Goal: Task Accomplishment & Management: Use online tool/utility

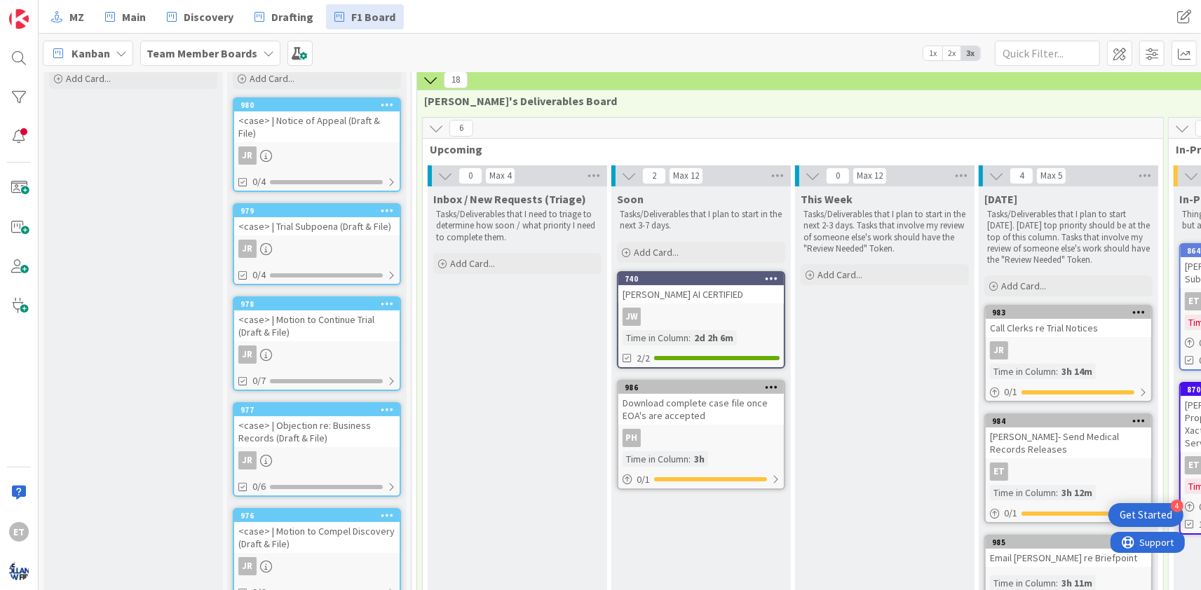
scroll to position [85, 0]
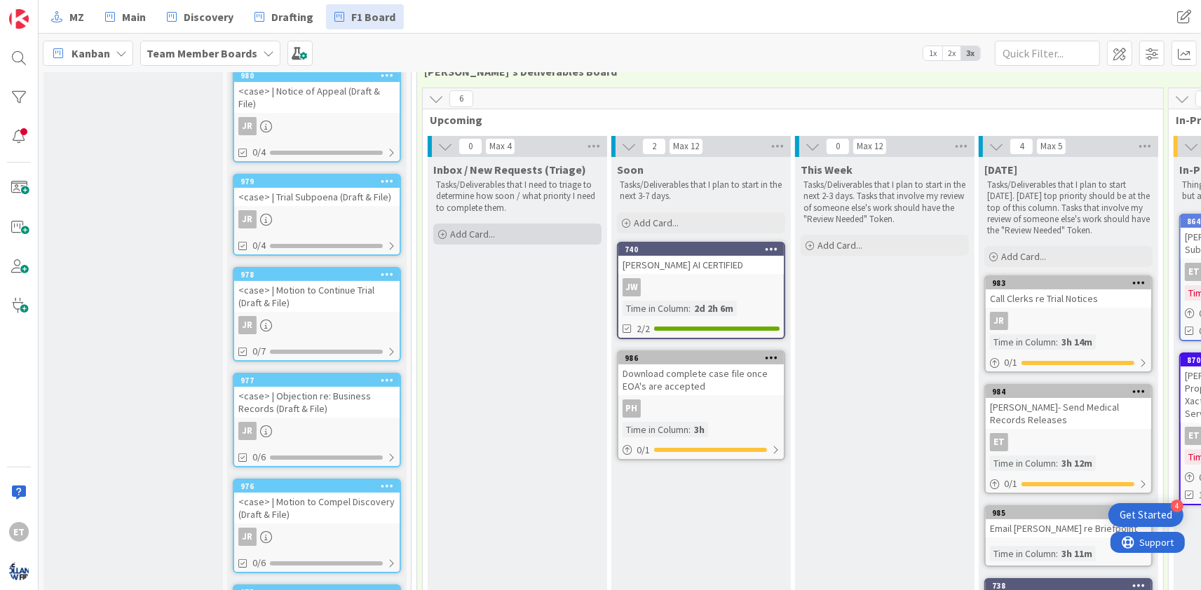
click at [447, 234] on div "Add Card..." at bounding box center [517, 234] width 168 height 21
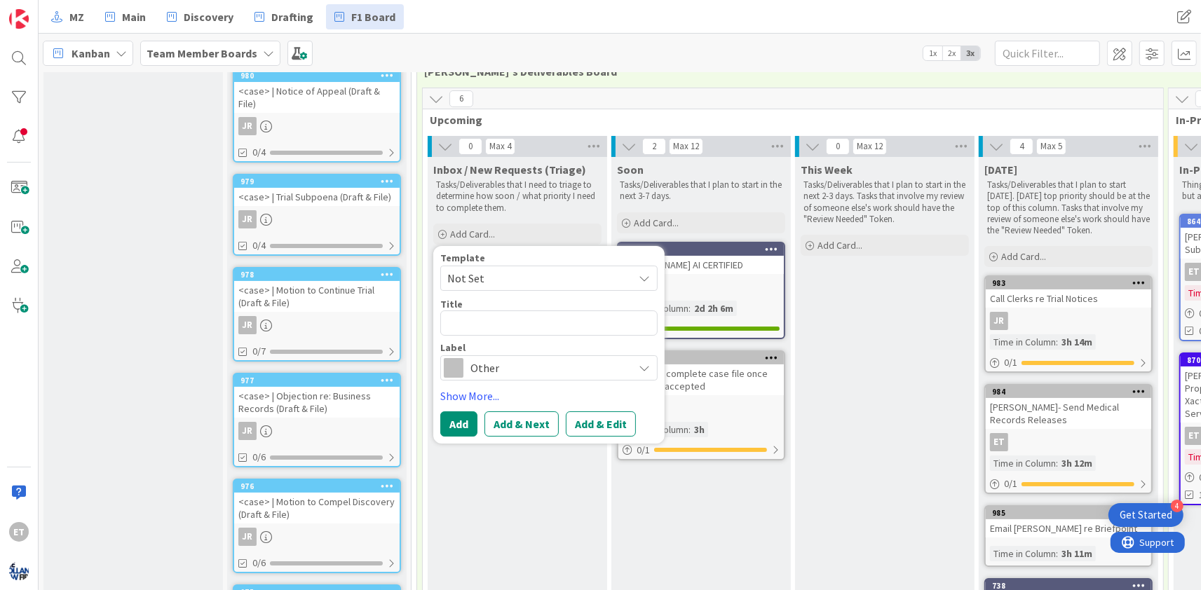
click at [510, 278] on span "Not Set" at bounding box center [534, 278] width 175 height 18
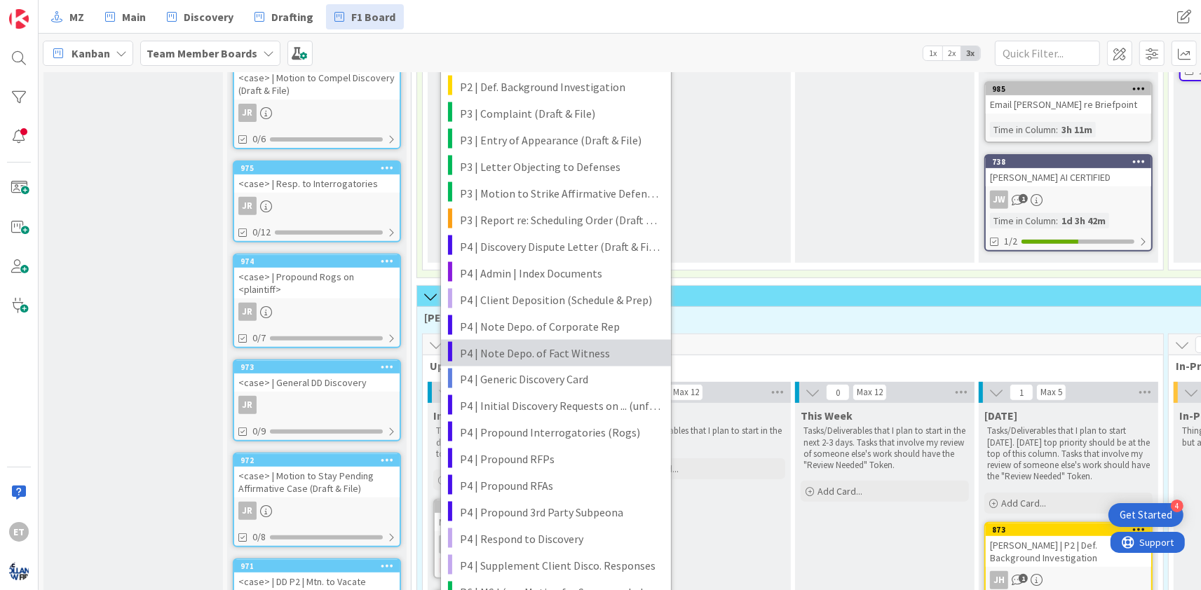
scroll to position [594, 0]
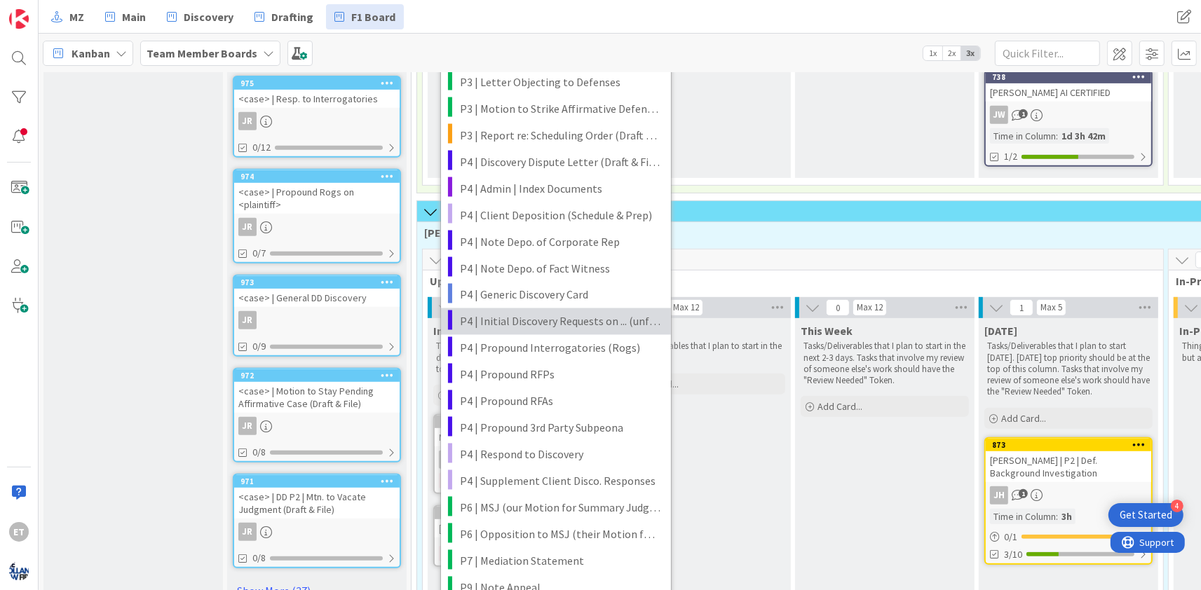
click at [538, 326] on span "P4 | Initial Discovery Requests on ... (unfinished template) 🚧" at bounding box center [560, 321] width 200 height 18
type textarea "x"
type textarea "<case> | Initial Discovery Requests on <target>"
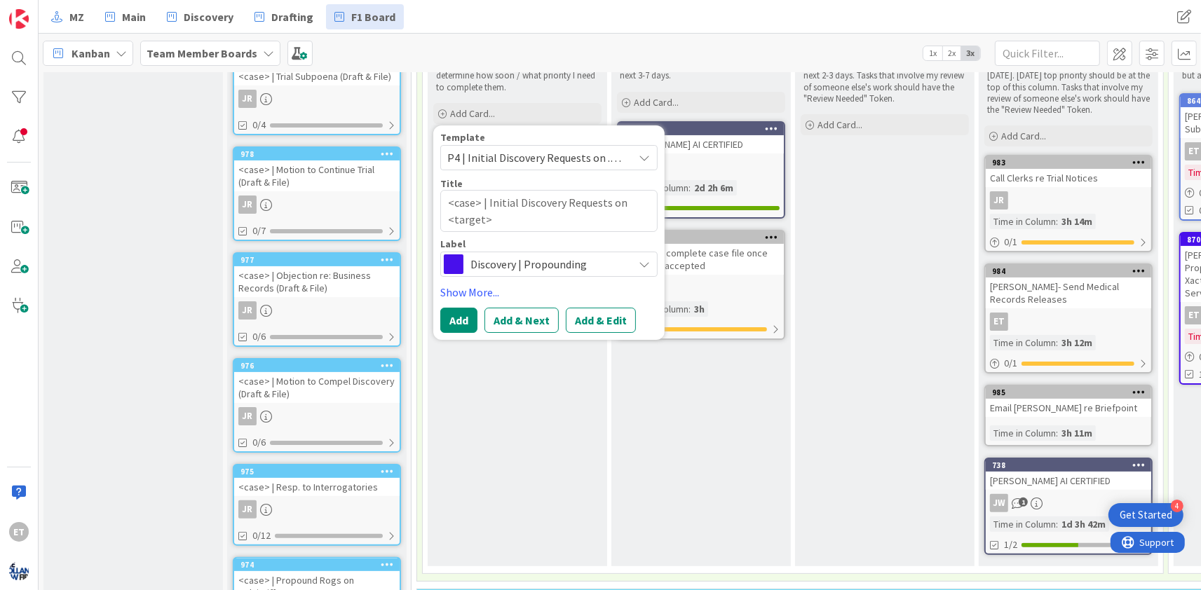
scroll to position [170, 0]
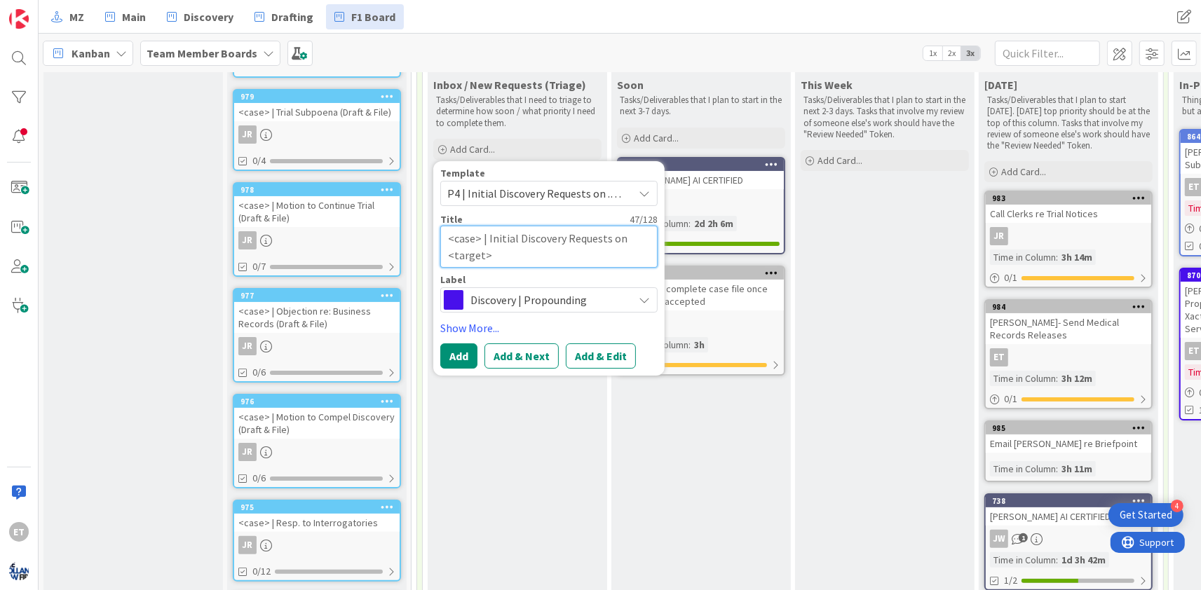
drag, startPoint x: 479, startPoint y: 238, endPoint x: 442, endPoint y: 236, distance: 37.2
click at [442, 236] on textarea "<case> | Initial Discovery Requests on <target>" at bounding box center [548, 247] width 217 height 42
type textarea "x"
type textarea "B | Initial Discovery Requests on <target>"
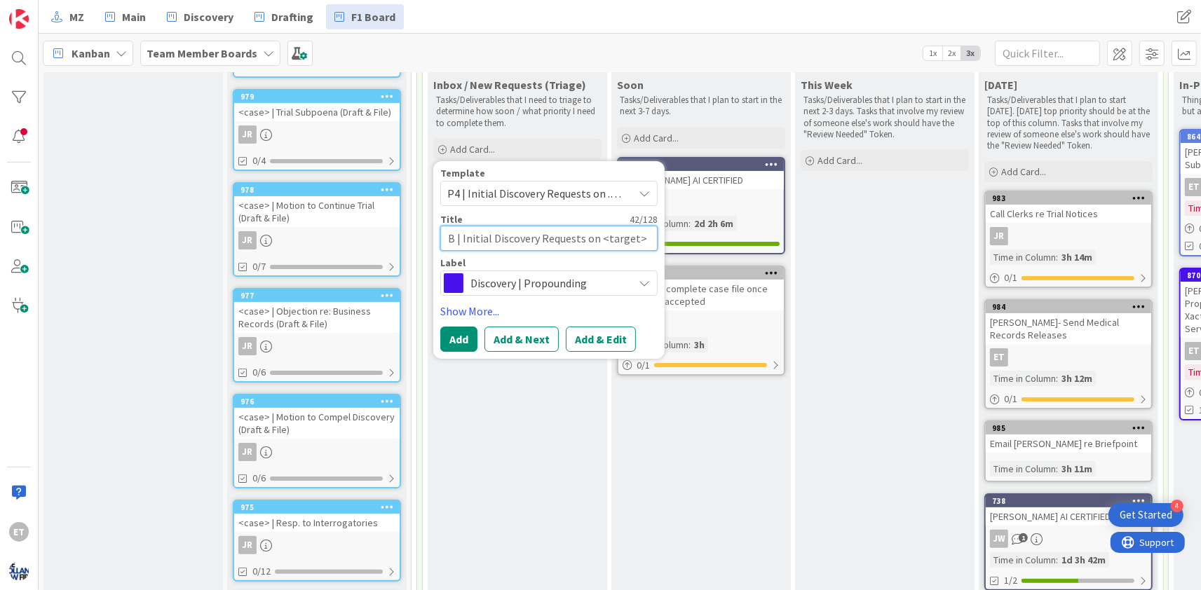
type textarea "x"
type textarea "Br | Initial Discovery Requests on <target>"
type textarea "x"
type textarea "Bra | Initial Discovery Requests on <target>"
type textarea "x"
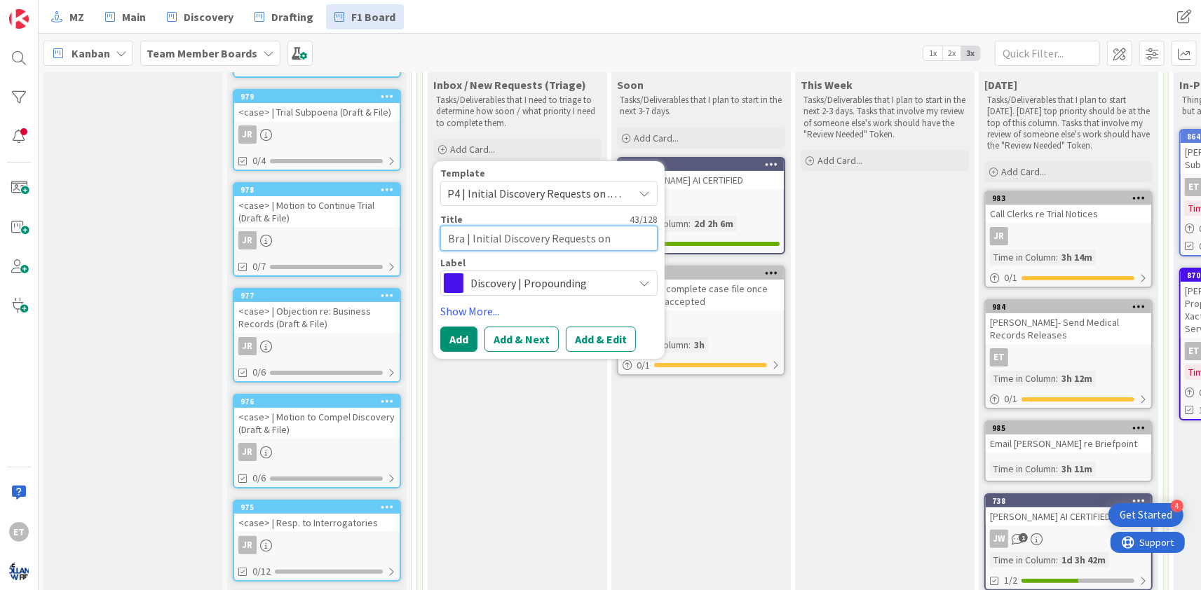
type textarea "Brat | Initial Discovery Requests on <target>"
type textarea "x"
type textarea "[PERSON_NAME] | Initial Discovery Requests on <target>"
type textarea "x"
type textarea "Bratte | Initial Discovery Requests on <target>"
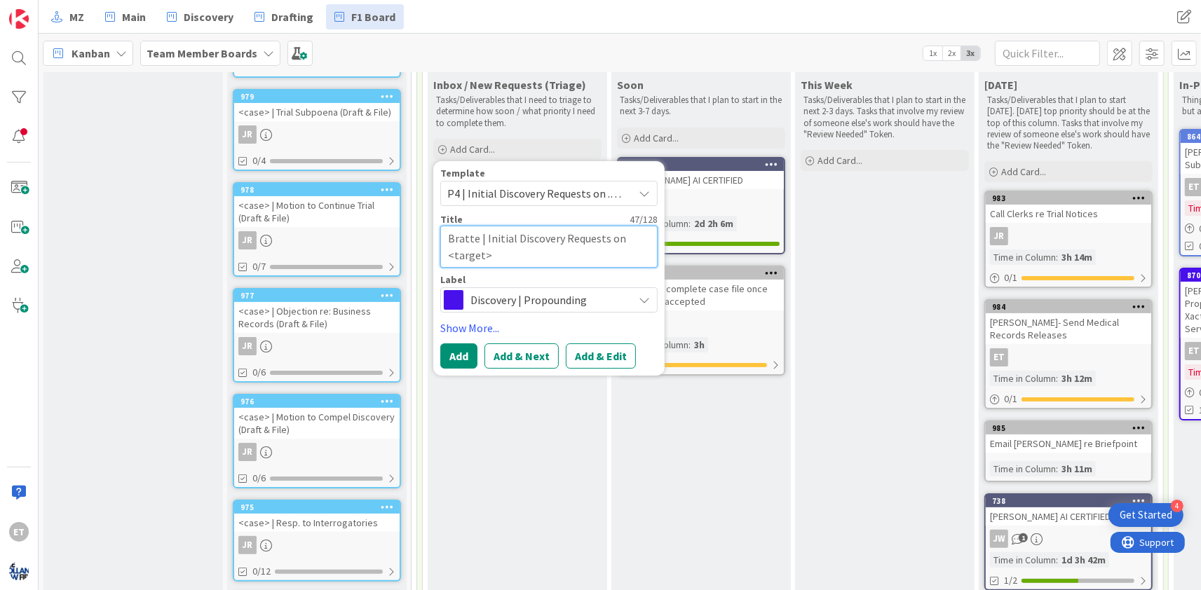
type textarea "x"
type textarea "[PERSON_NAME] | Initial Discovery Requests on <target>"
type textarea "x"
type textarea "[PERSON_NAME] | Initial Discovery Requests on <target>"
type textarea "x"
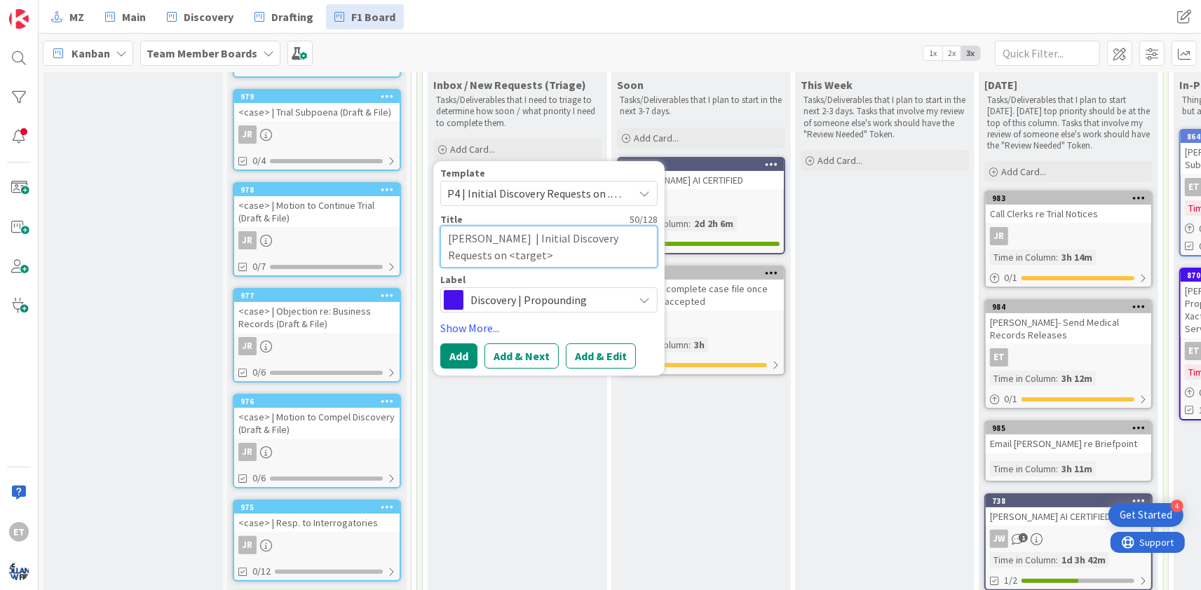
type textarea "[PERSON_NAME] v | Initial Discovery Requests on <target>"
type textarea "x"
type textarea "[PERSON_NAME] v | Initial Discovery Requests on <target>"
type textarea "x"
type textarea "[PERSON_NAME] v | Initial Discovery Requests on <target>"
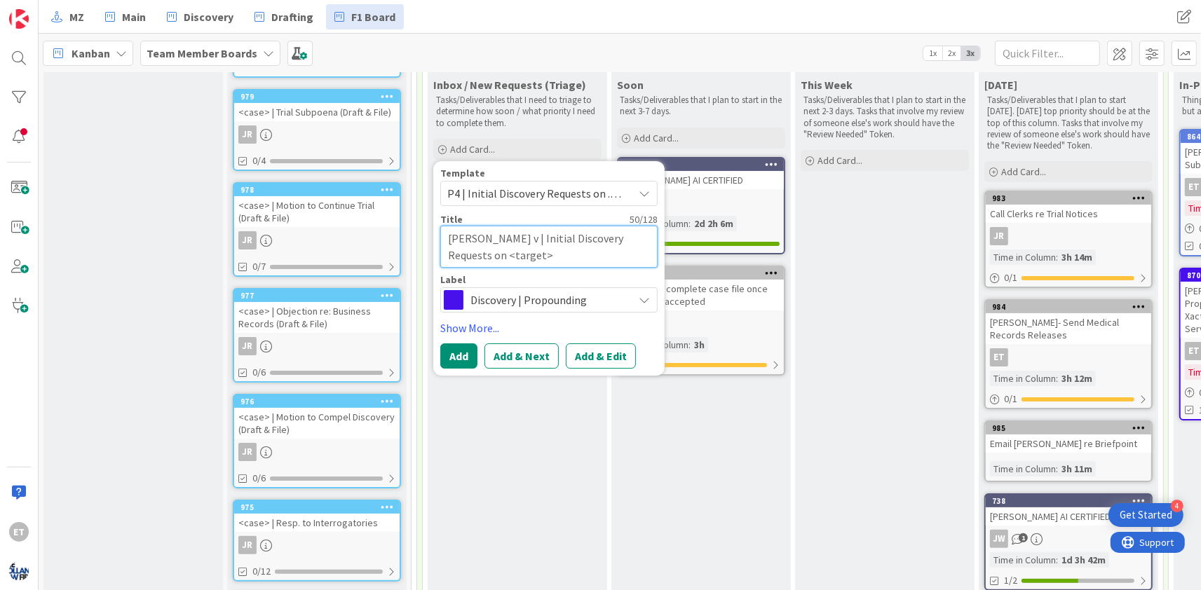
type textarea "x"
type textarea "Bratten v. | Initial Discovery Requests on <target>"
type textarea "x"
type textarea "Bratten v. | Initial Discovery Requests on <target>"
type textarea "x"
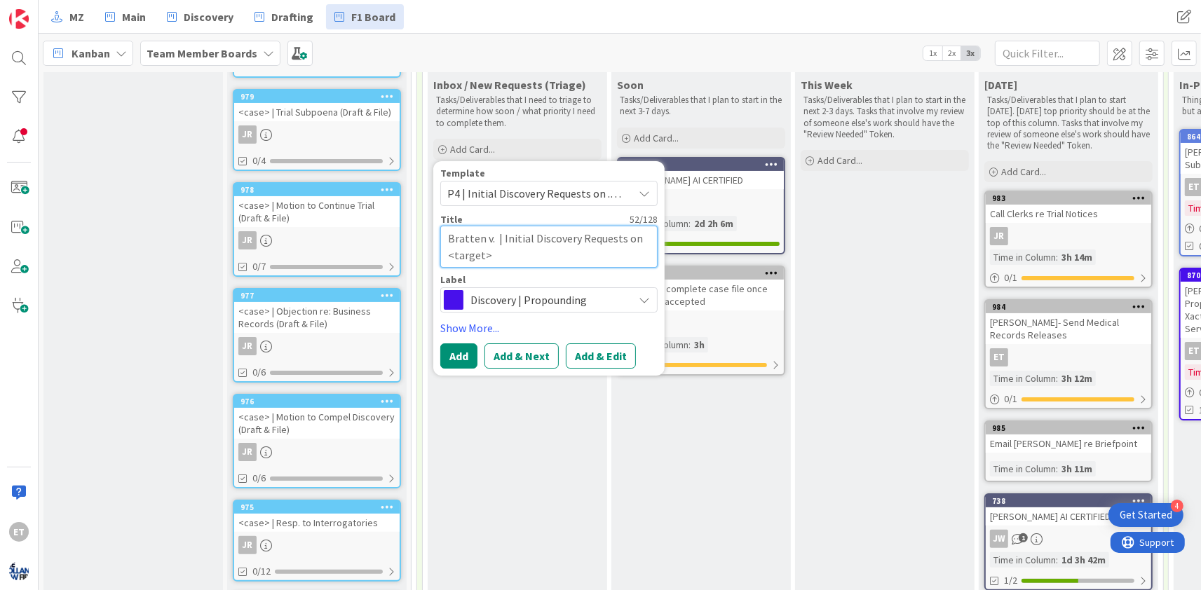
type textarea "Bratten v. C | Initial Discovery Requests on <target>"
type textarea "x"
type textarea "Bratten v. Ci | Initial Discovery Requests on <target>"
type textarea "x"
type textarea "Bratten v. Cit | Initial Discovery Requests on <target>"
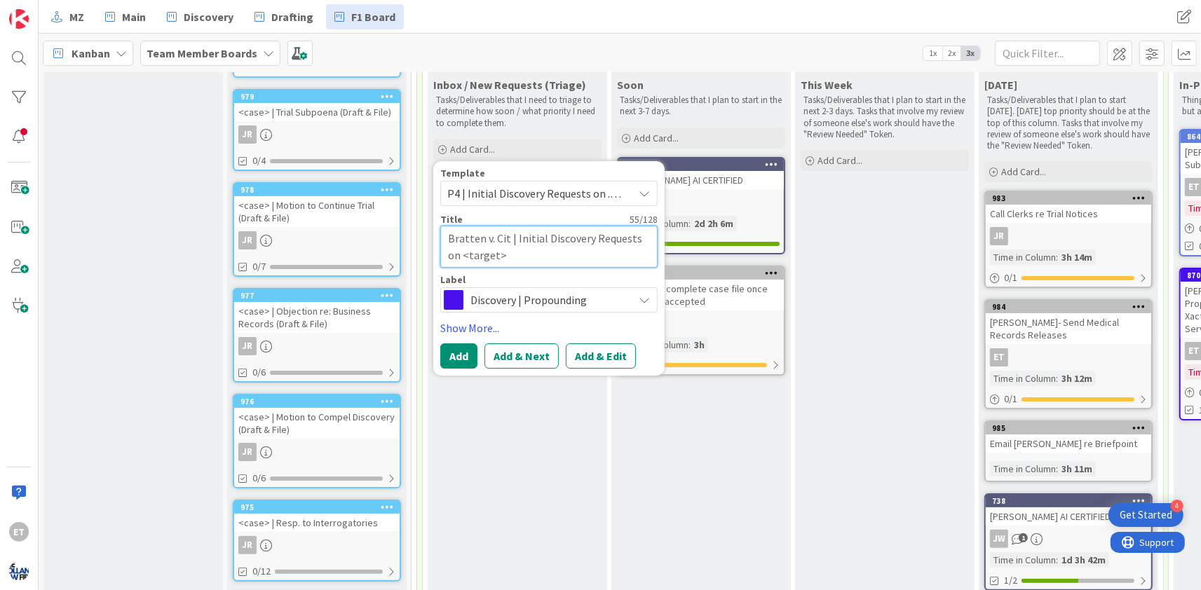
type textarea "x"
type textarea "Bratten v. Citi | Initial Discovery Requests on <target>"
type textarea "x"
type textarea "Bratten v. Citib | Initial Discovery Requests on <target>"
type textarea "x"
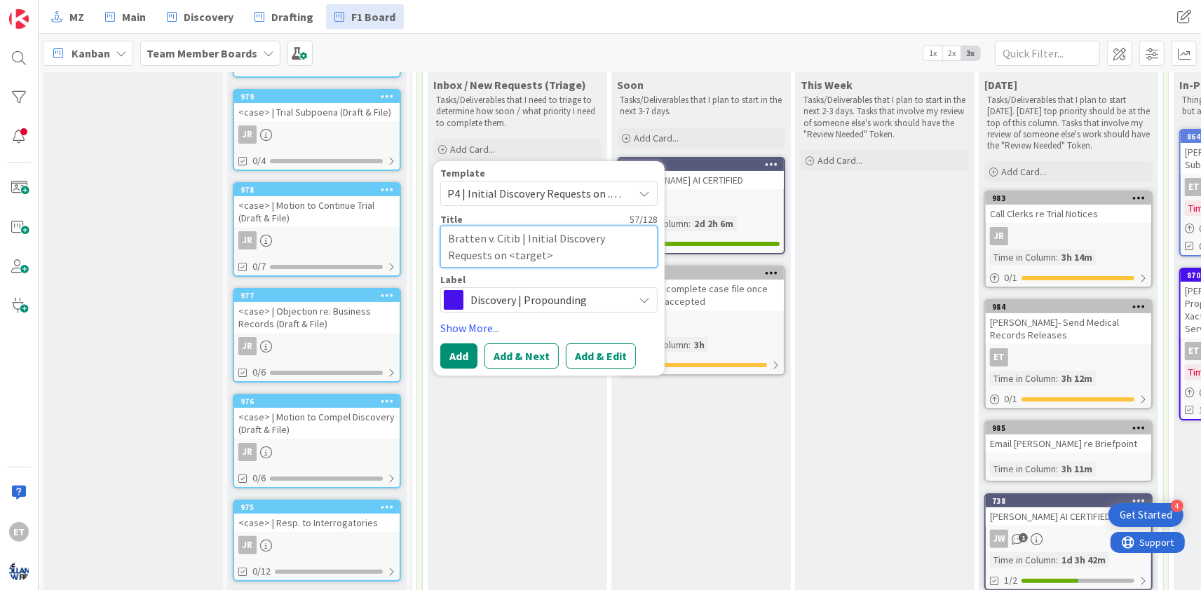
type textarea "Bratten v. Citiba | Initial Discovery Requests on <target>"
type textarea "x"
type textarea "Bratten v. Citiban | Initial Discovery Requests on <target>"
type textarea "x"
type textarea "Bratten v. Citibank | Initial Discovery Requests on <target>"
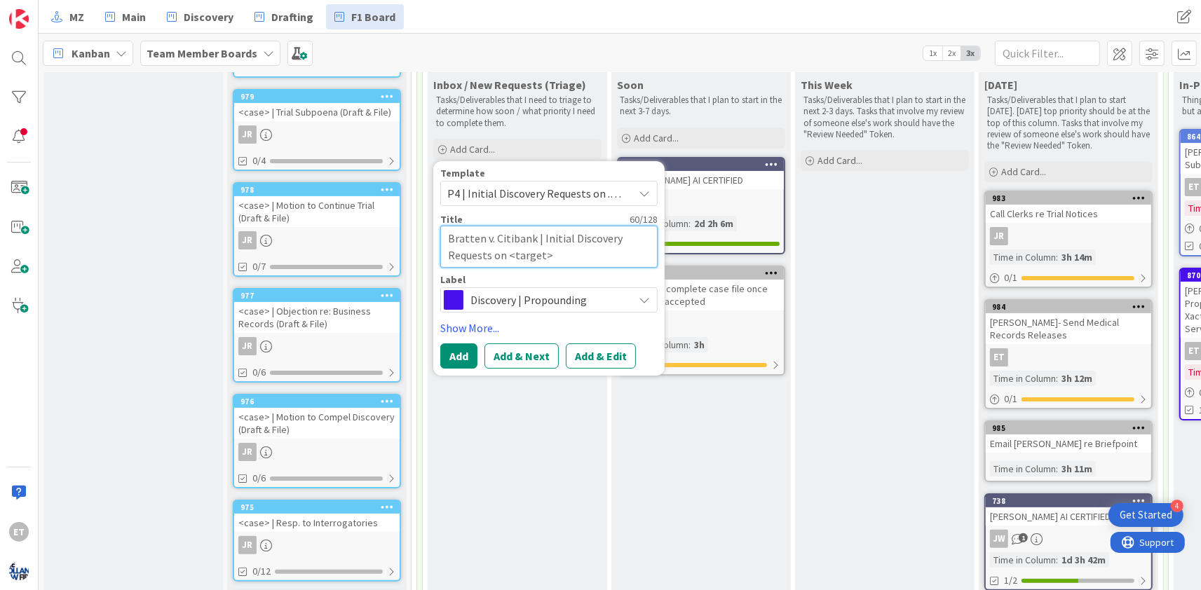
drag, startPoint x: 547, startPoint y: 256, endPoint x: 507, endPoint y: 252, distance: 40.1
click at [507, 252] on textarea "Bratten v. Citibank | Initial Discovery Requests on <target>" at bounding box center [548, 247] width 217 height 42
type textarea "x"
type textarea "Bratten v. Citibank | Initial Discovery Requests on C"
type textarea "x"
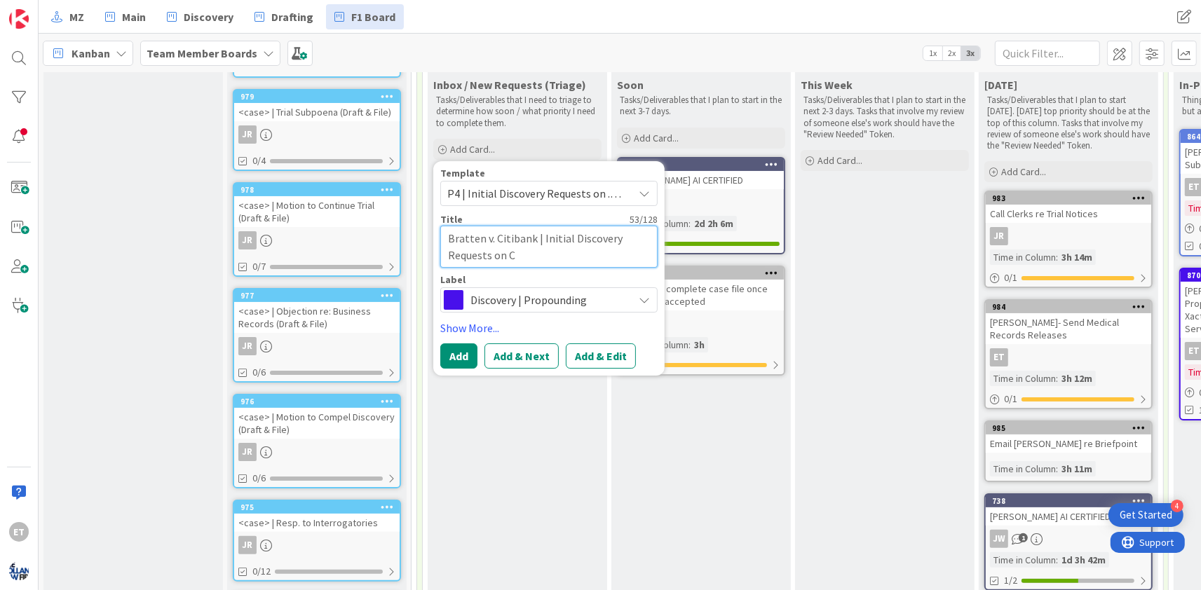
type textarea "Bratten v. Citibank | Initial Discovery Requests on Ci"
type textarea "x"
type textarea "Bratten v. Citibank | Initial Discovery Requests on Cit"
type textarea "x"
type textarea "Bratten v. Citibank | Initial Discovery Requests on Citi"
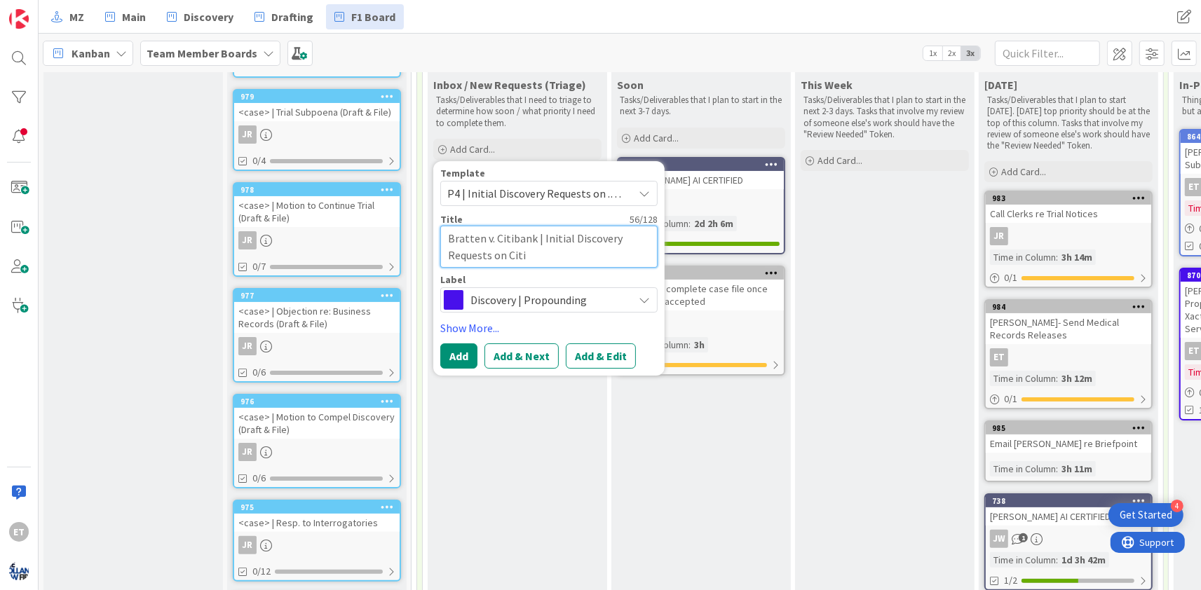
type textarea "x"
type textarea "Bratten v. Citibank | Initial Discovery Requests on Citib"
type textarea "x"
type textarea "Bratten v. Citibank | Initial Discovery Requests on Citiba"
type textarea "x"
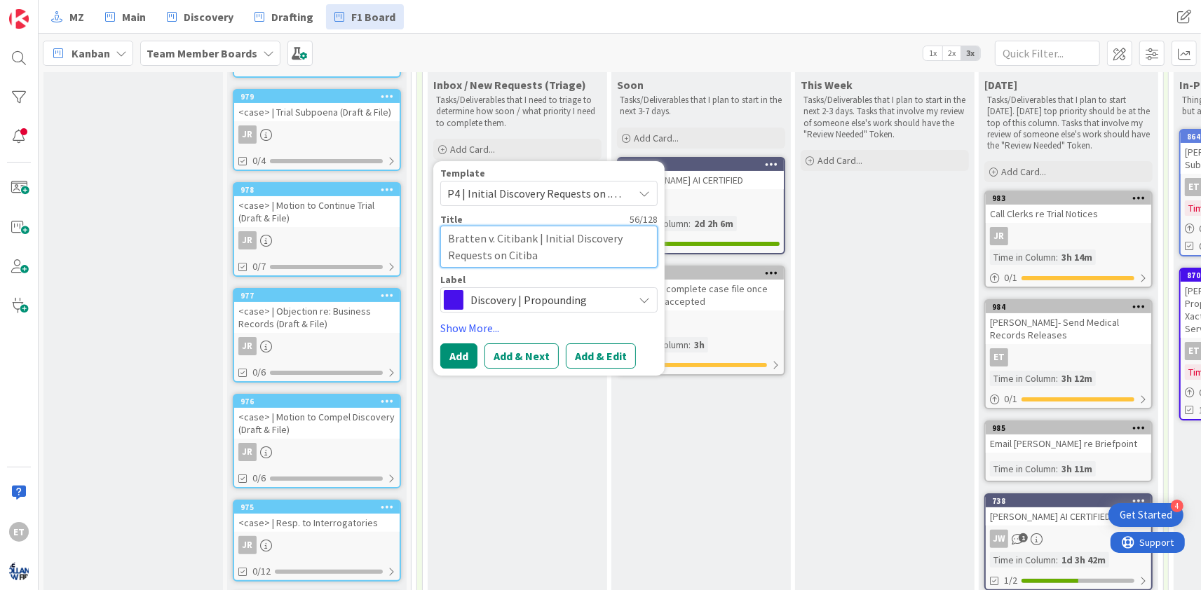
type textarea "Bratten v. Citibank | Initial Discovery Requests on Citiban"
type textarea "x"
type textarea "Bratten v. Citibank | Initial Discovery Requests on Citibank"
type textarea "x"
type textarea "Bratten v. Citibank | Initial Discovery Requests on Citibank"
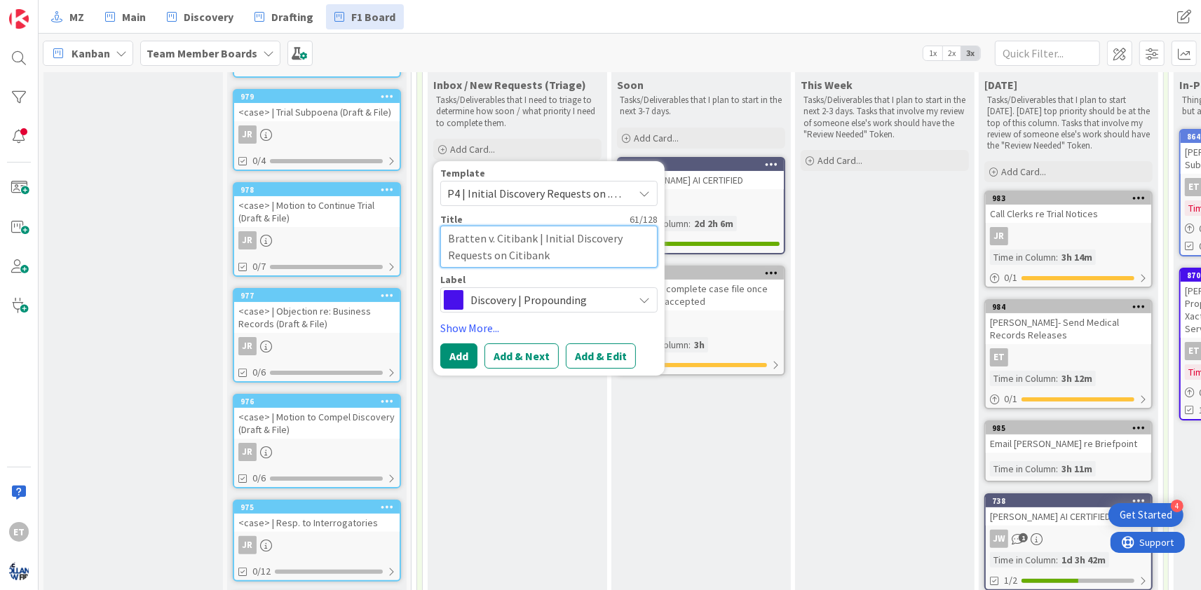
type textarea "x"
type textarea "Bratten v. Citibank | Initial Discovery Requests on Citibank -"
type textarea "x"
type textarea "Bratten v. Citibank | Initial Discovery Requests on Citibank -"
type textarea "x"
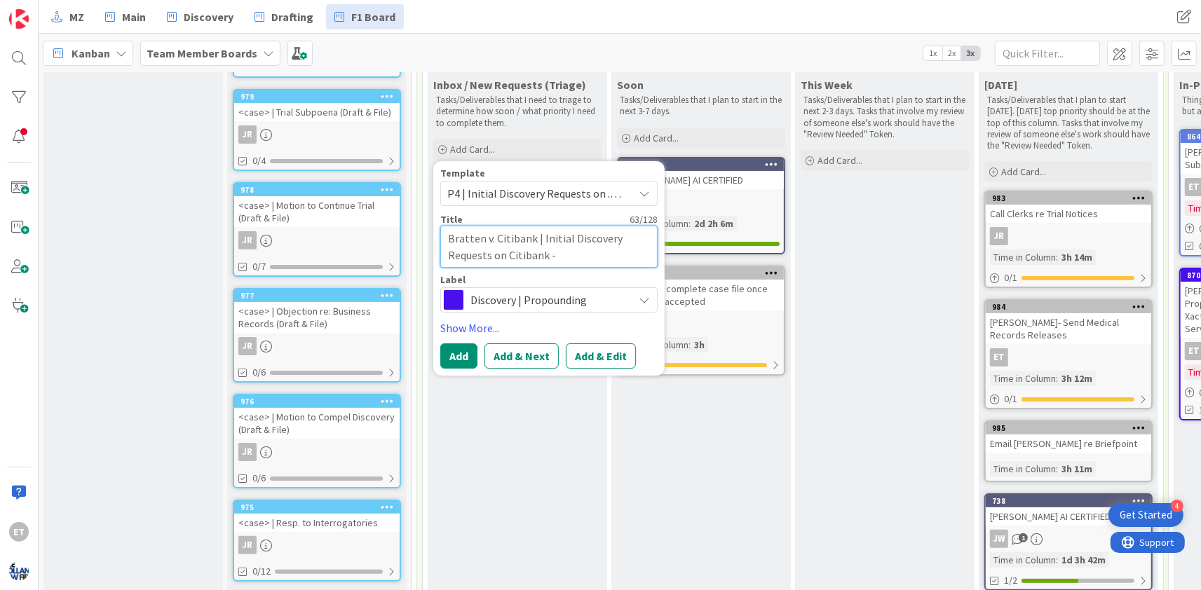
type textarea "Bratten v. Citibank | Initial Discovery Requests on Citibank - F"
type textarea "x"
type textarea "Bratten v. Citibank | Initial Discovery Requests on Citibank - Fe"
type textarea "x"
type textarea "Bratten v. Citibank | Initial Discovery Requests on Citibank - Fed"
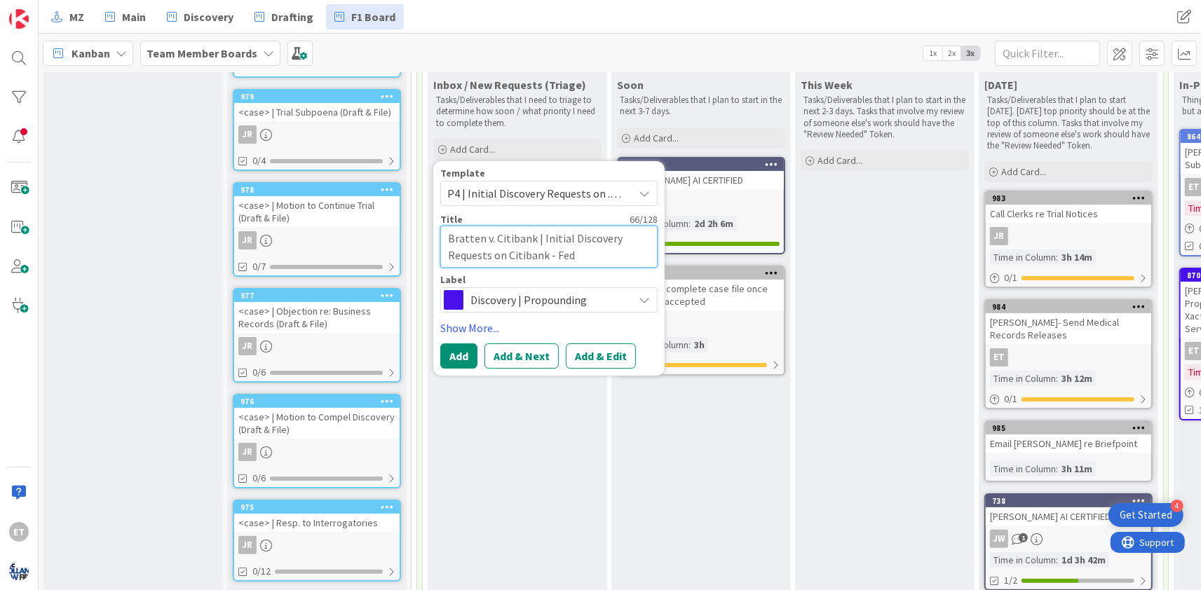
type textarea "x"
type textarea "Bratten v. Citibank | Initial Discovery Requests on Citibank - Fede"
type textarea "x"
type textarea "Bratten v. Citibank | Initial Discovery Requests on Citibank - [PERSON_NAME]"
type textarea "x"
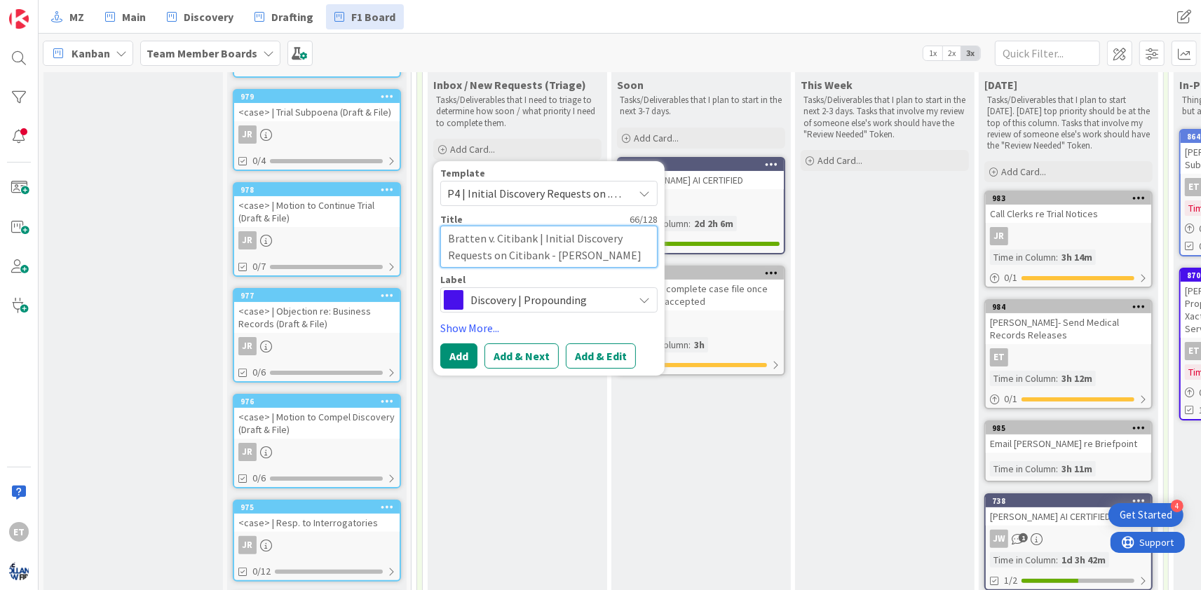
type textarea "Bratten v. Citibank | Initial Discovery Requests on Citibank - Federa"
type textarea "x"
type textarea "Bratten v. Citibank | Initial Discovery Requests on Citibank - Federal"
type textarea "x"
type textarea "Bratten v. Citibank | Initial Discovery Requests on Citibank - Federali"
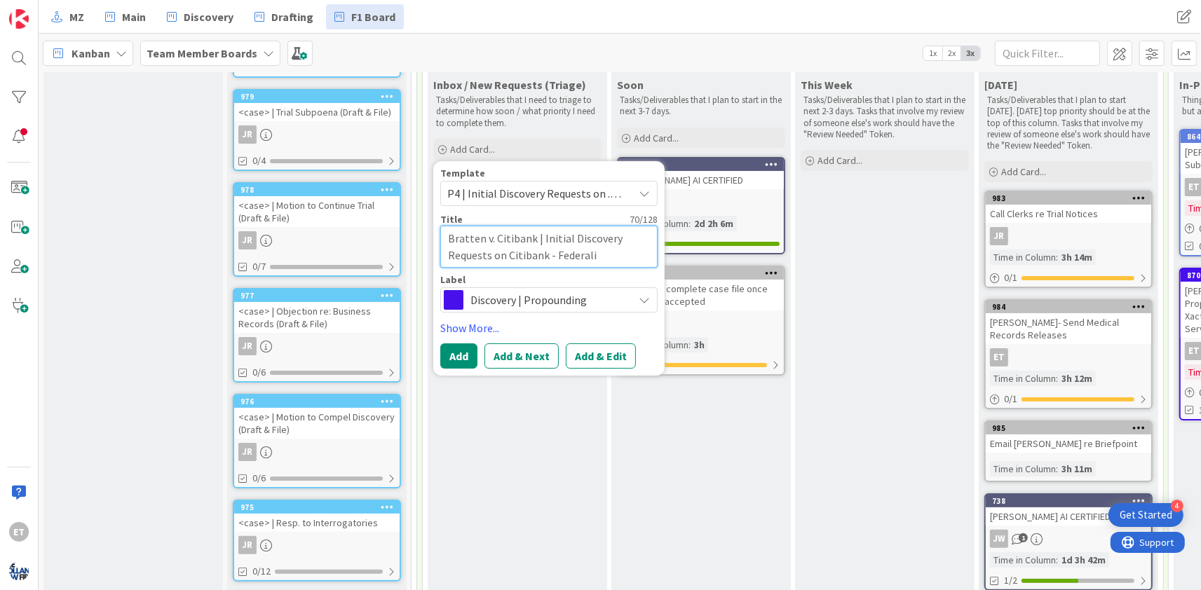
type textarea "x"
type textarea "Bratten v. Citibank | Initial Discovery Requests on Citibank - Federaliz"
type textarea "x"
type textarea "Bratten v. Citibank | Initial Discovery Requests on Citibank - Federalize"
type textarea "x"
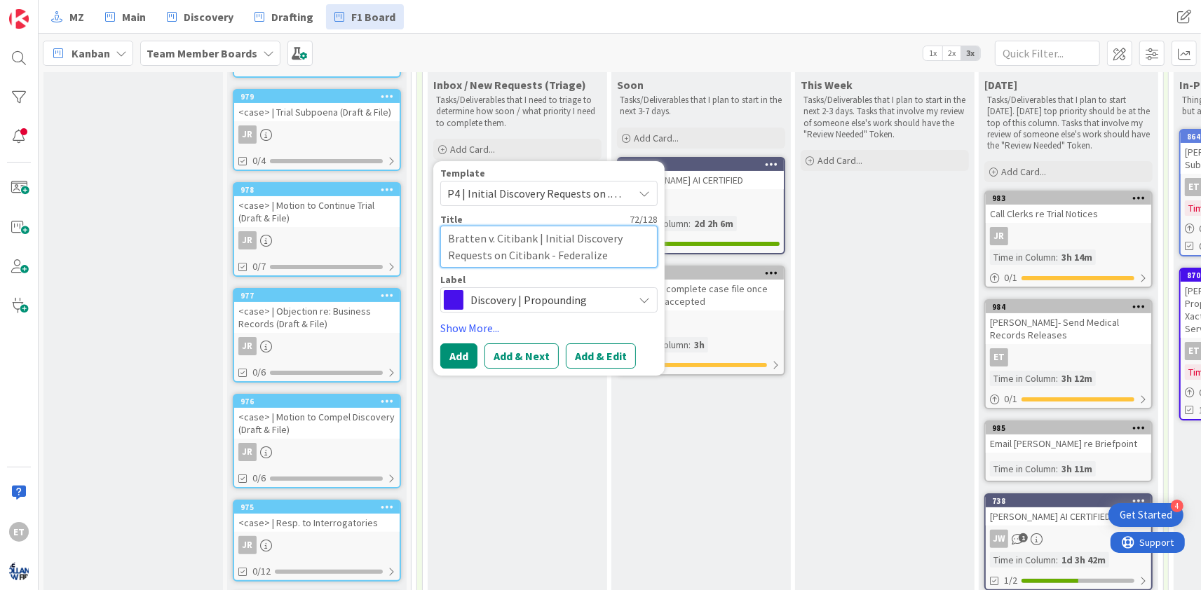
type textarea "Bratten v. Citibank | Initial Discovery Requests on Citibank - Federalize"
type textarea "x"
type textarea "Bratten v. Citibank | Initial Discovery Requests on Citibank - Federalize D"
type textarea "x"
type textarea "Bratten v. Citibank | Initial Discovery Requests on Citibank - Federalize Di"
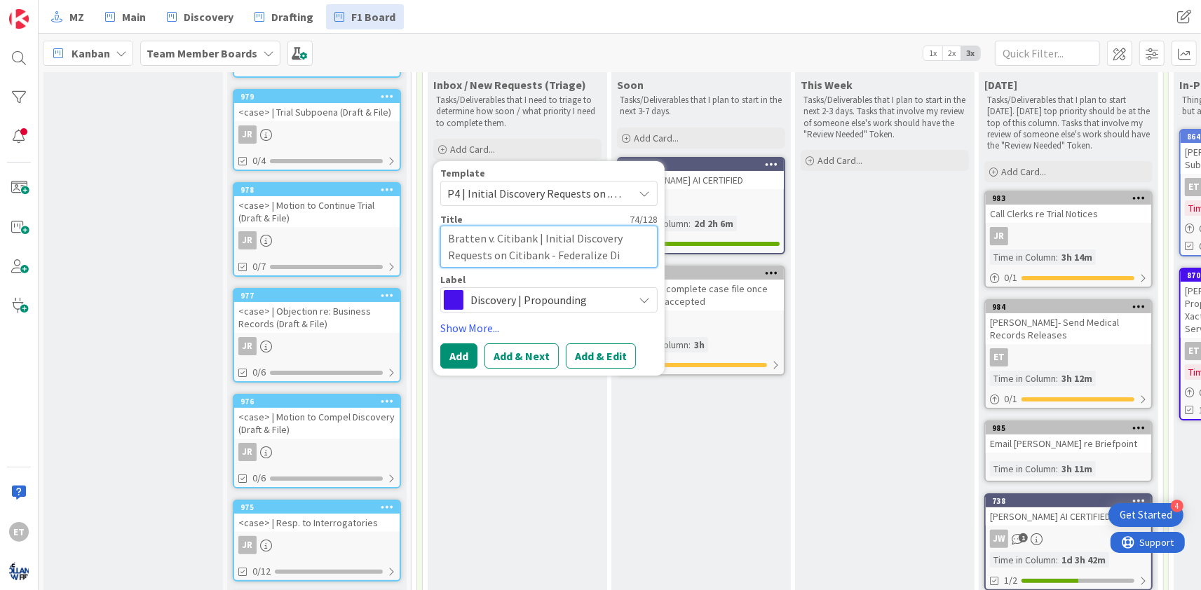
type textarea "x"
type textarea "Bratten v. Citibank | Initial Discovery Requests on Citibank - Federalize Dis"
type textarea "x"
type textarea "Bratten v. Citibank | Initial Discovery Requests on Citibank - Federalize Disc"
type textarea "x"
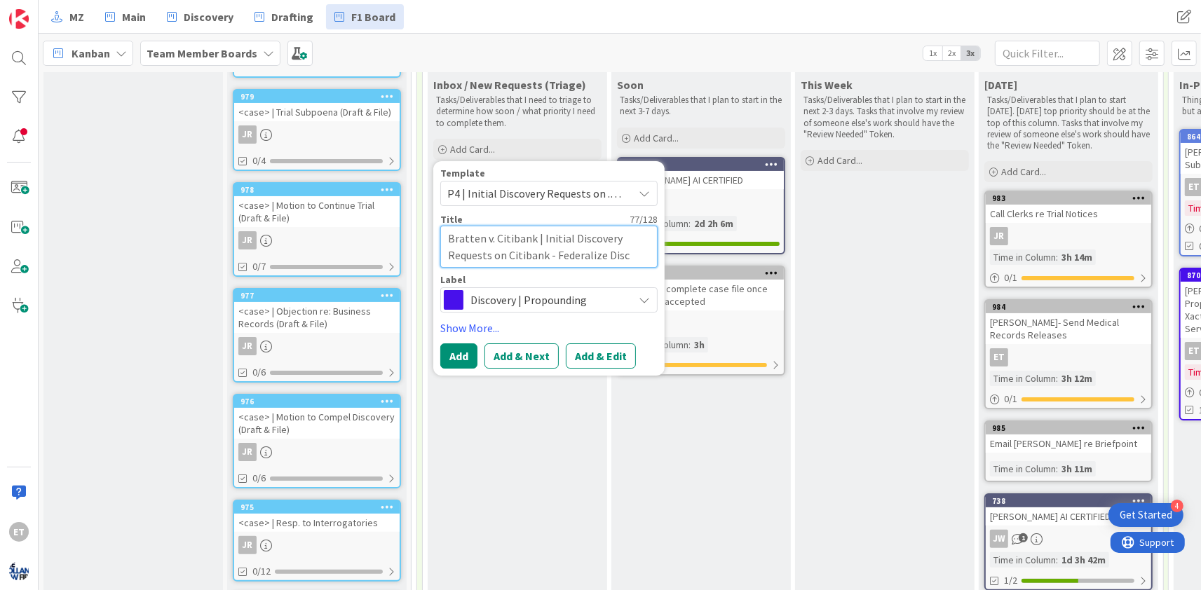
type textarea "Bratten v. Citibank | Initial Discovery Requests on Citibank - Federalize Disco"
type textarea "x"
type textarea "Bratten v. Citibank | Initial Discovery Requests on Citibank - Federalize Discov"
type textarea "x"
type textarea "Bratten v. Citibank | Initial Discovery Requests on Citibank - Federalize Disco…"
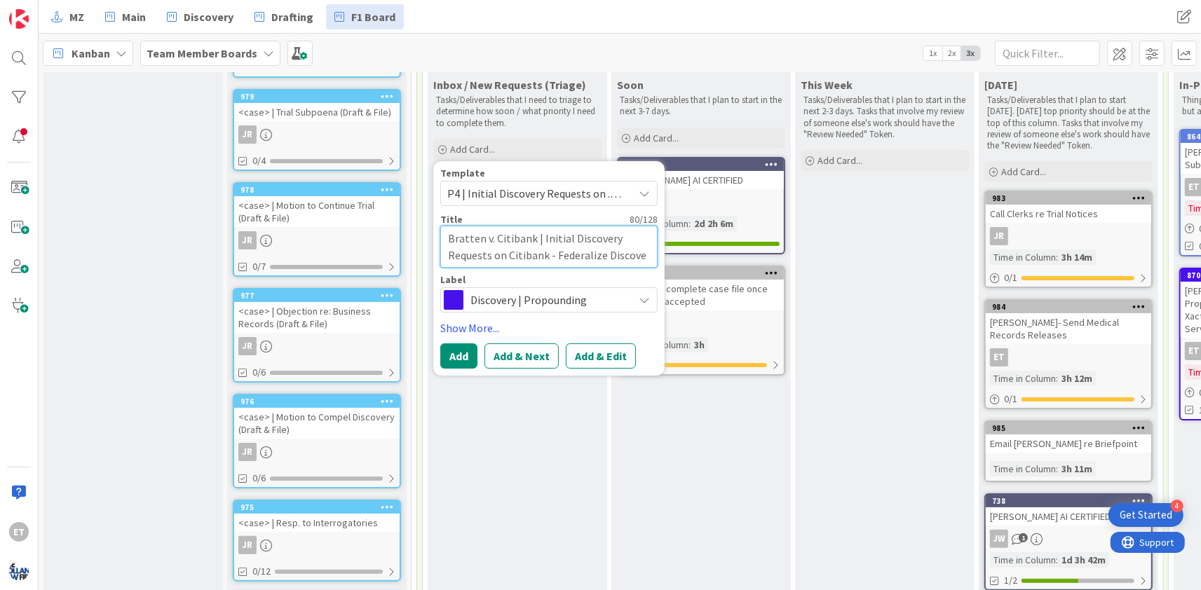
type textarea "x"
type textarea "Bratten v. Citibank | Initial Discovery Requests on Citibank - Federalize Disco…"
type textarea "x"
type textarea "Bratten v. Citibank | Initial Discovery Requests on Citibank - Federalize Disco…"
type textarea "x"
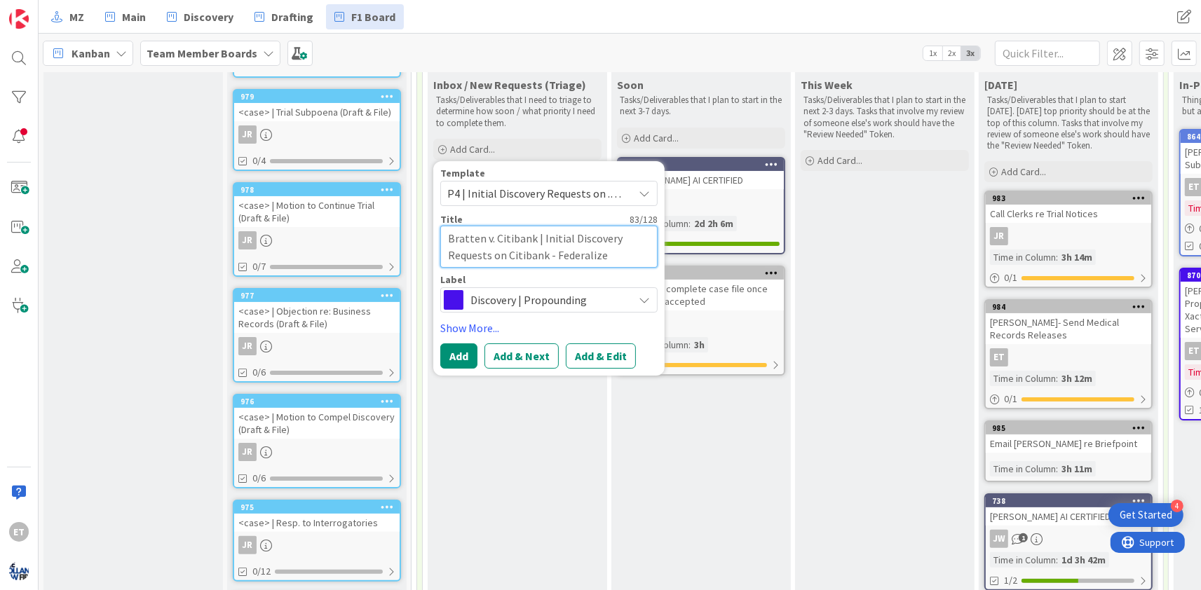
type textarea "Bratten v. Citibank | Initial Discovery Requests on Citibank - Federalize Disco…"
type textarea "x"
type textarea "Bratten v. Citibank | Initial Discovery Requests on Citibank - Federalize Disco…"
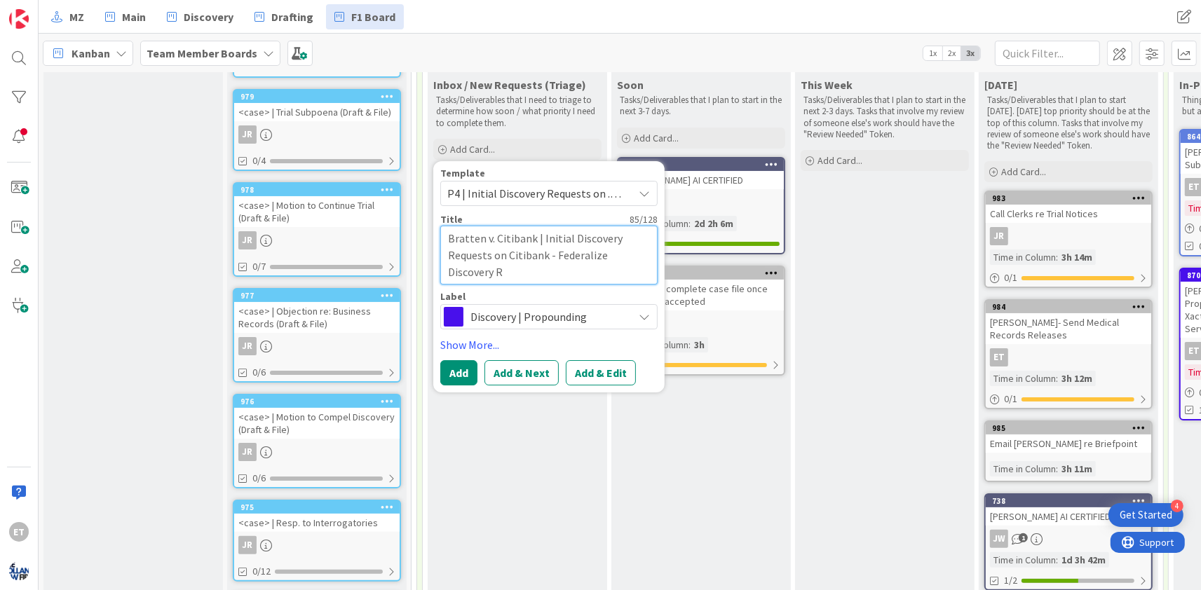
type textarea "x"
type textarea "Bratten v. Citibank | Initial Discovery Requests on Citibank - Federalize Disco…"
type textarea "x"
type textarea "Bratten v. Citibank | Initial Discovery Requests on Citibank - Federalize Disco…"
type textarea "x"
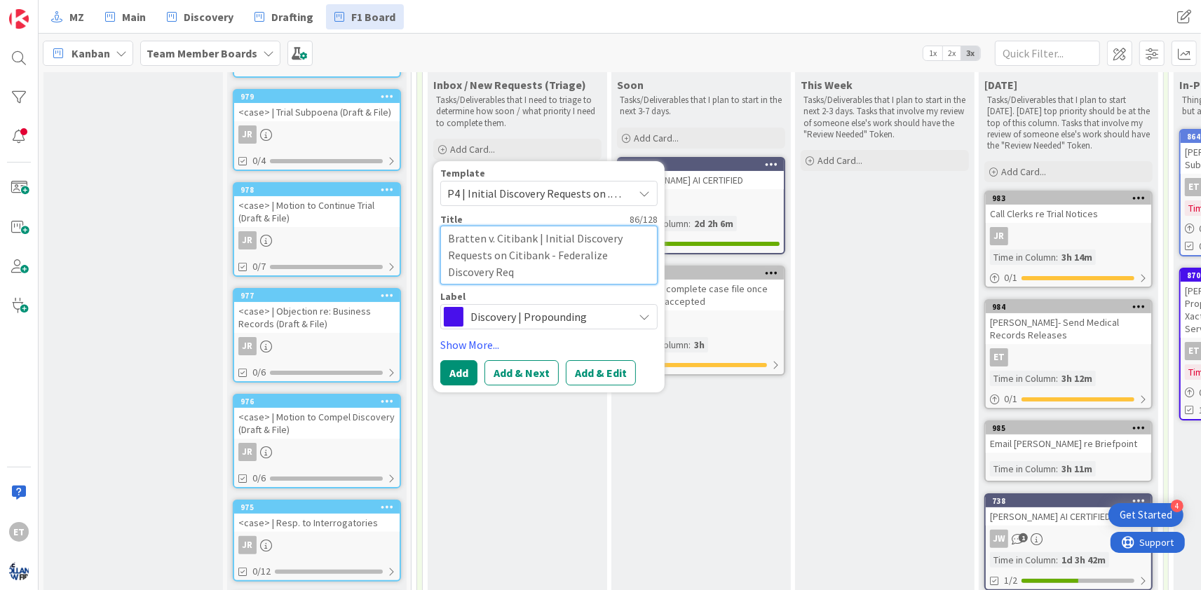
type textarea "Bratten v. Citibank | Initial Discovery Requests on Citibank - Federalize Disco…"
type textarea "x"
type textarea "Bratten v. Citibank | Initial Discovery Requests on Citibank - Federalize Disco…"
type textarea "x"
type textarea "Bratten v. Citibank | Initial Discovery Requests on Citibank - Federalize Disco…"
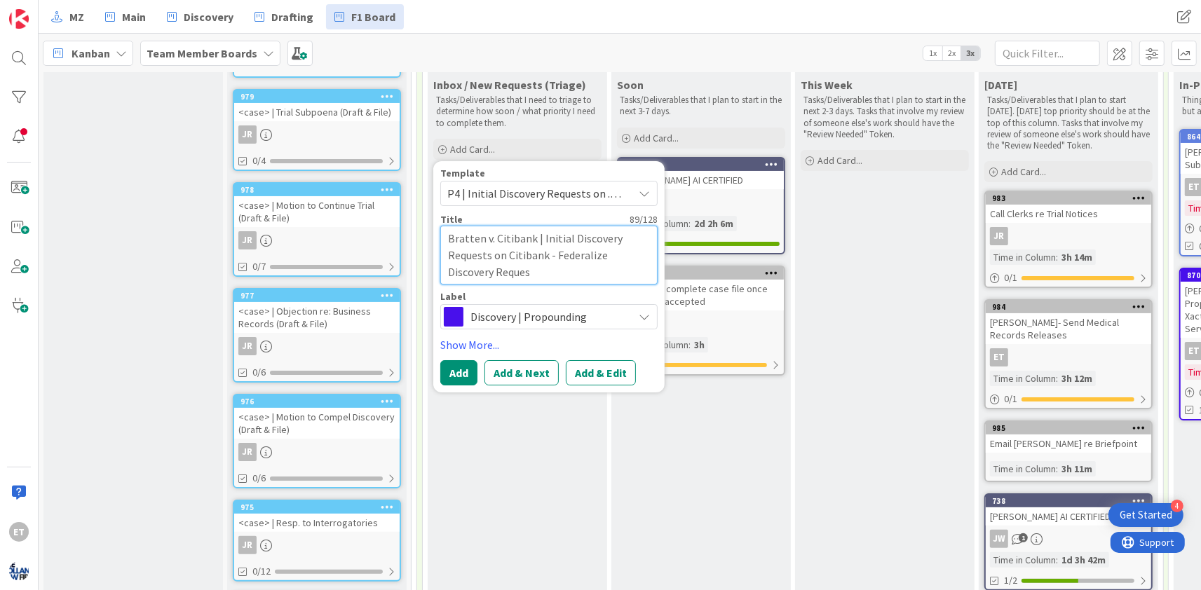
type textarea "x"
type textarea "Bratten v. Citibank | Initial Discovery Requests on Citibank - Federalize Disco…"
type textarea "x"
type textarea "Bratten v. Citibank | Initial Discovery Requests on Citibank - Federalize Disco…"
click at [590, 375] on button "Add & Edit" at bounding box center [601, 372] width 70 height 25
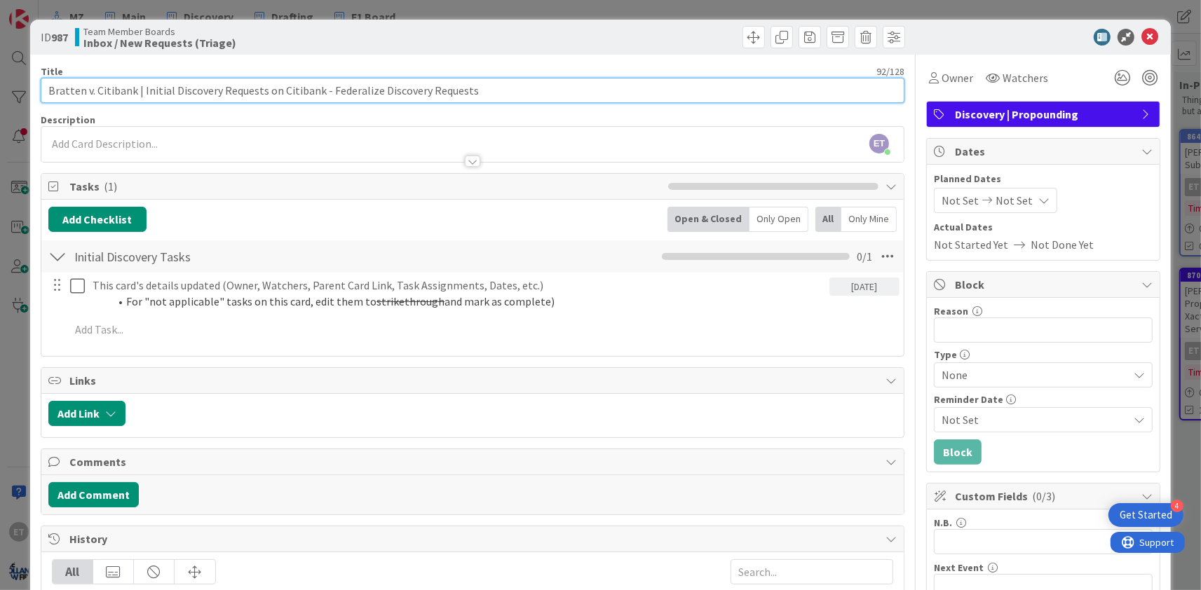
click at [306, 89] on input "Bratten v. Citibank | Initial Discovery Requests on Citibank - Federalize Disco…" at bounding box center [473, 90] width 864 height 25
drag, startPoint x: 318, startPoint y: 90, endPoint x: 279, endPoint y: 90, distance: 38.6
click at [279, 90] on input "Bratten v. Citibank | Initial Discovery Requests on Citibank - Federalize Disco…" at bounding box center [473, 90] width 864 height 25
type input "Bratten v. Citibank | Initial Discovery Requests on all defs - Federalize Disco…"
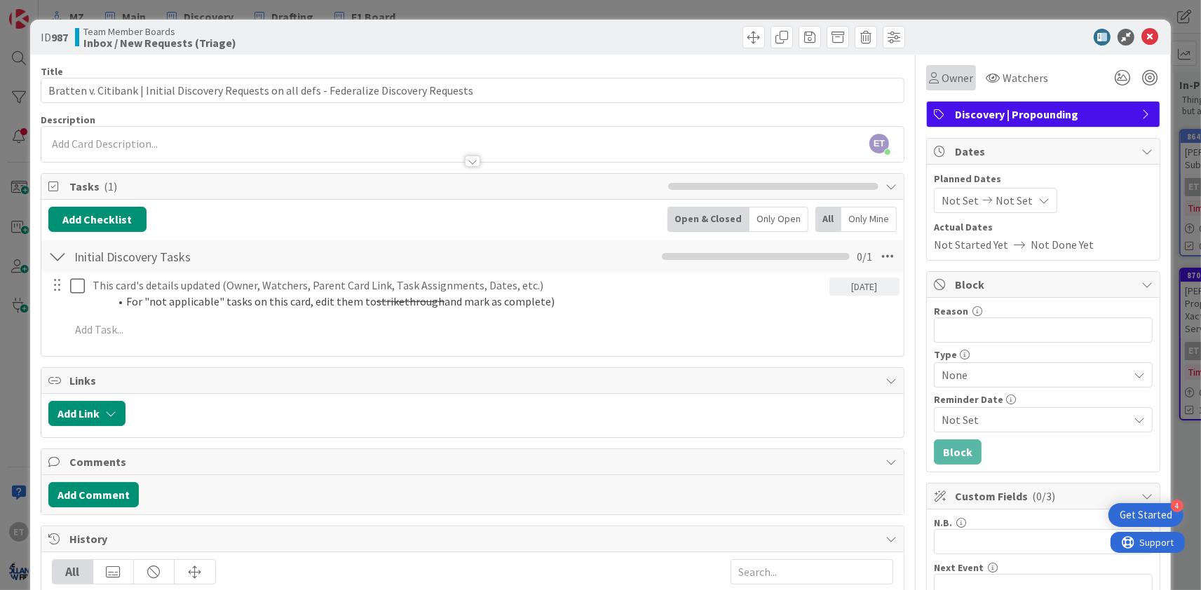
click at [943, 77] on span "Owner" at bounding box center [957, 77] width 32 height 17
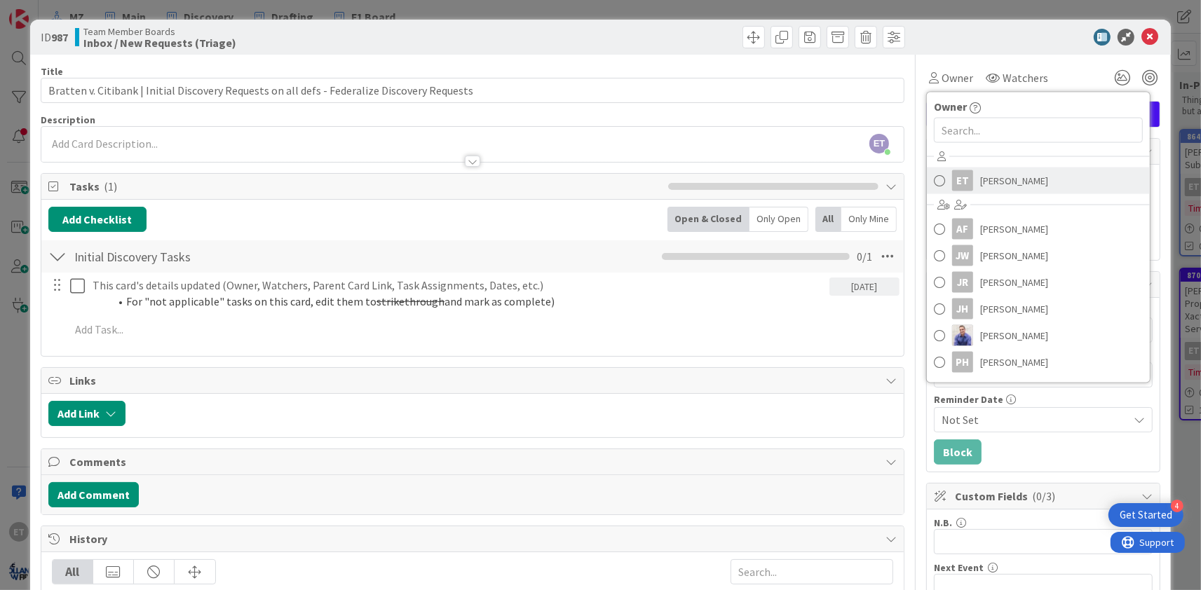
click at [969, 182] on div "ET" at bounding box center [962, 180] width 21 height 21
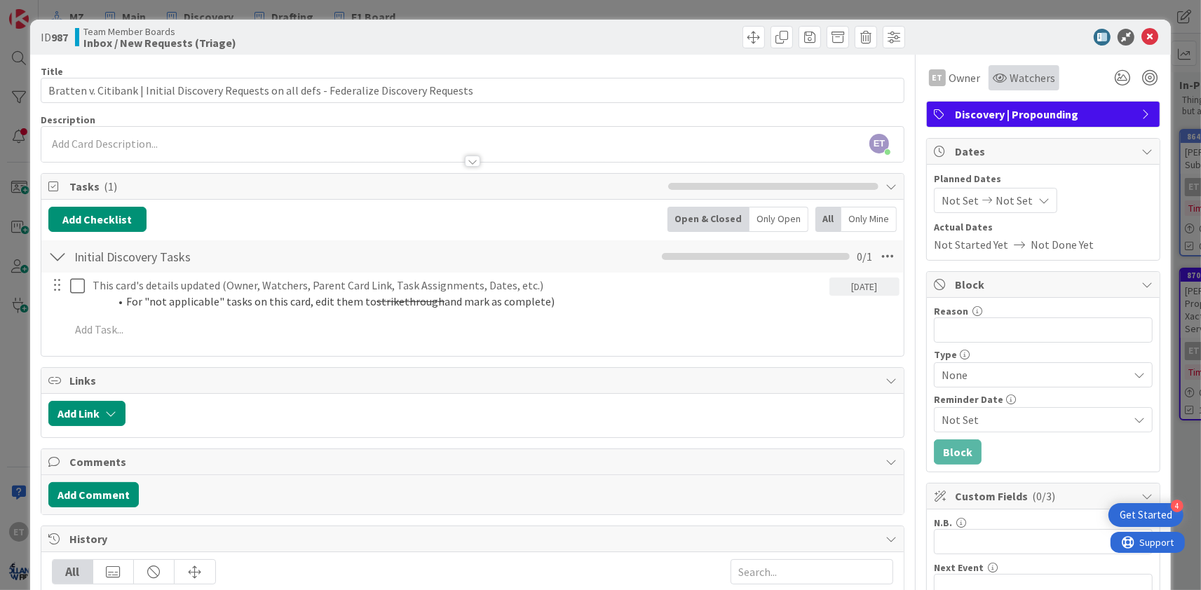
click at [1012, 84] on span "Watchers" at bounding box center [1032, 77] width 46 height 17
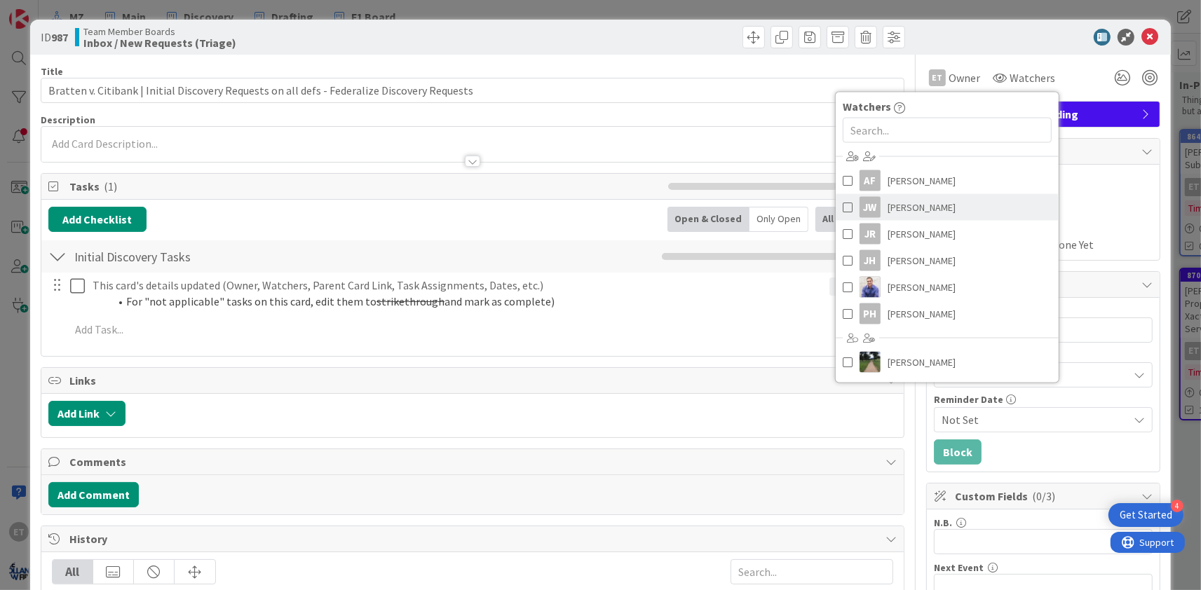
click at [898, 207] on span "[PERSON_NAME]" at bounding box center [921, 207] width 68 height 21
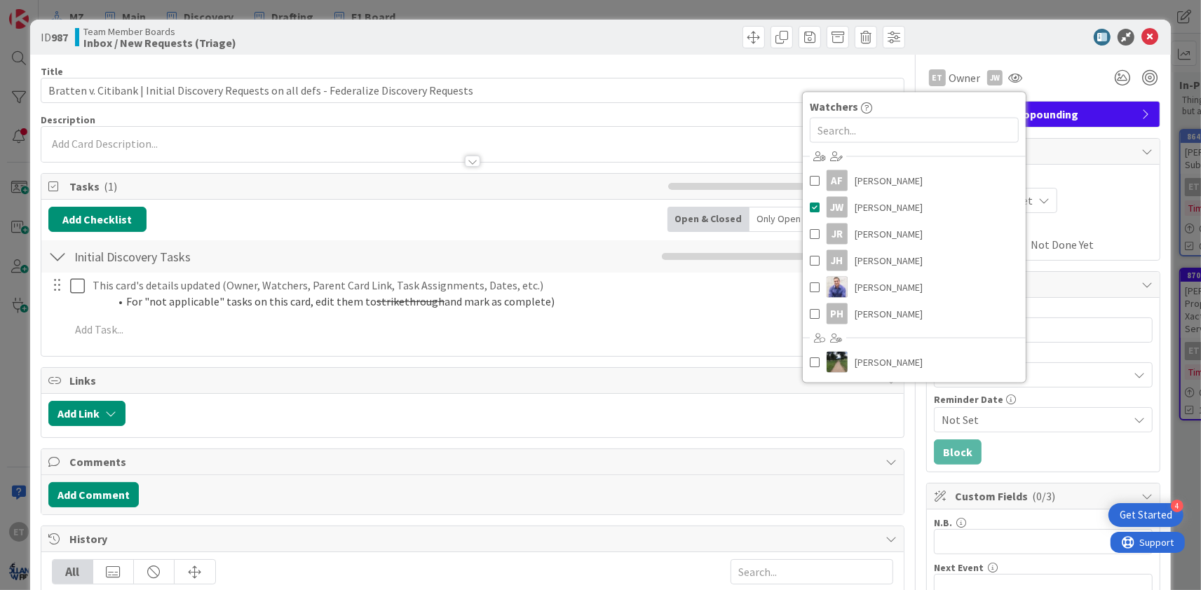
click at [367, 418] on div at bounding box center [514, 413] width 764 height 25
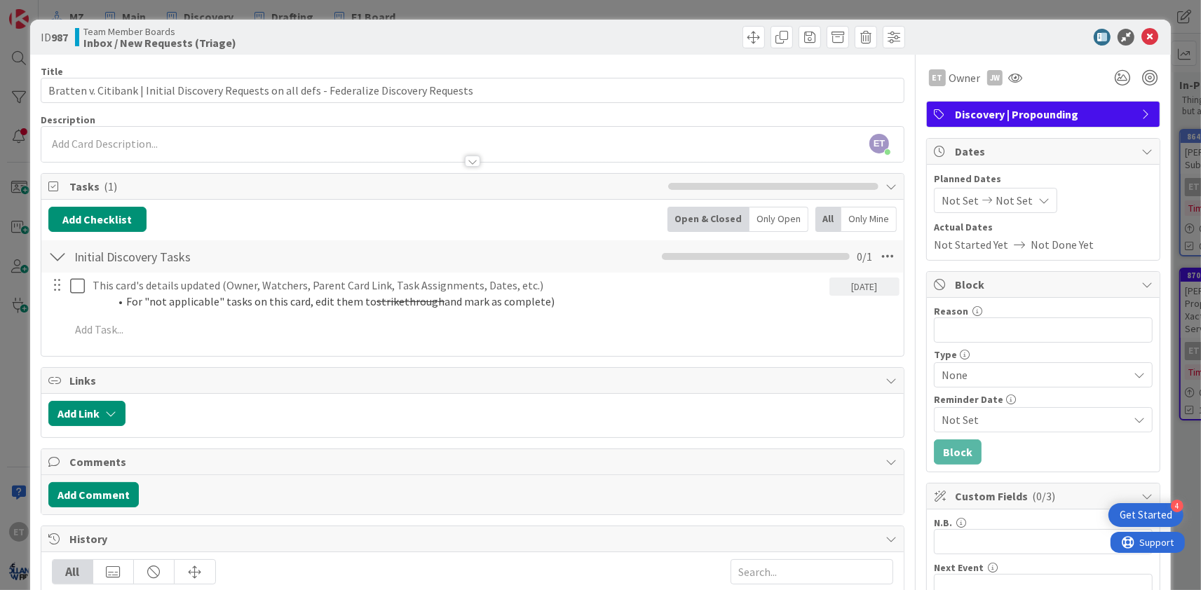
click at [94, 430] on div "Add Link" at bounding box center [472, 415] width 862 height 43
click at [94, 418] on button "Add Link" at bounding box center [86, 413] width 77 height 25
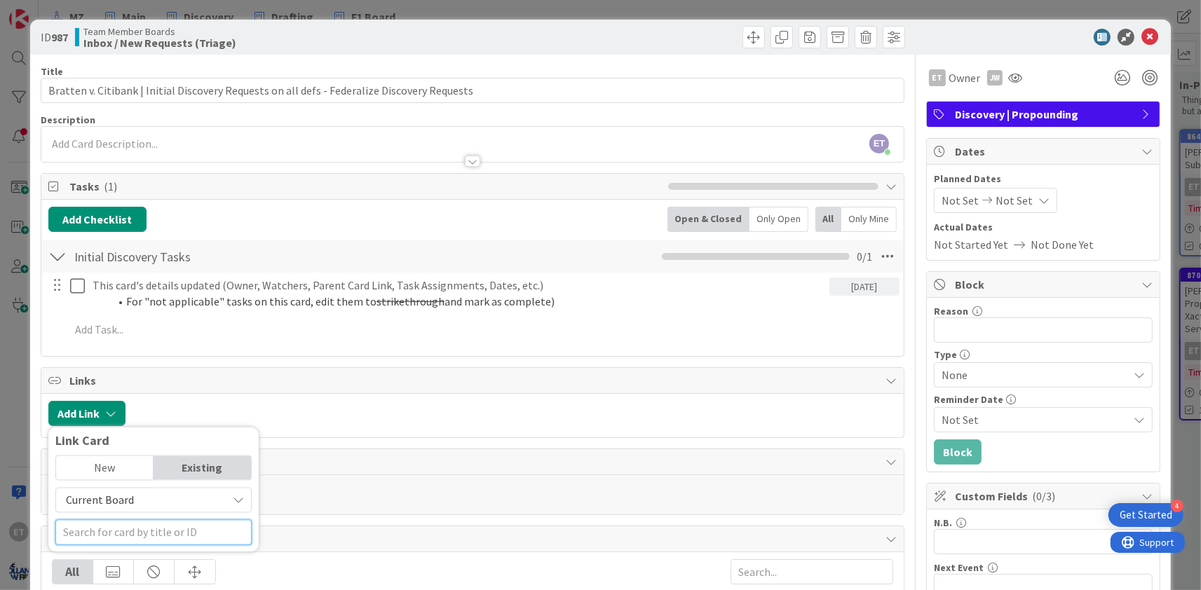
click at [120, 536] on input "text" at bounding box center [153, 532] width 196 height 25
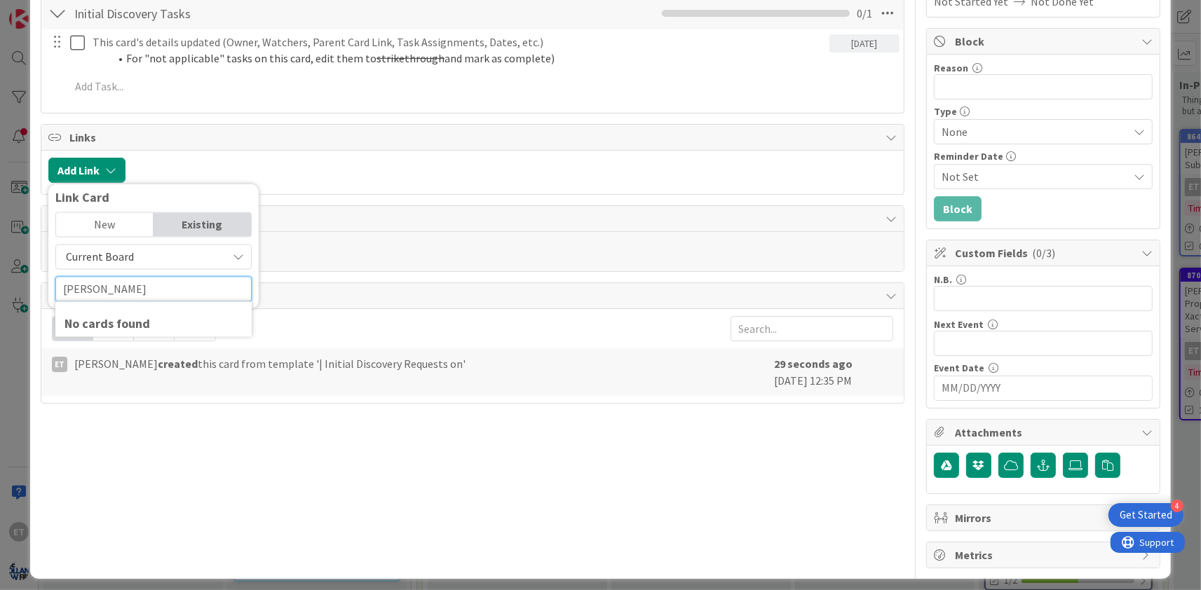
scroll to position [250, 0]
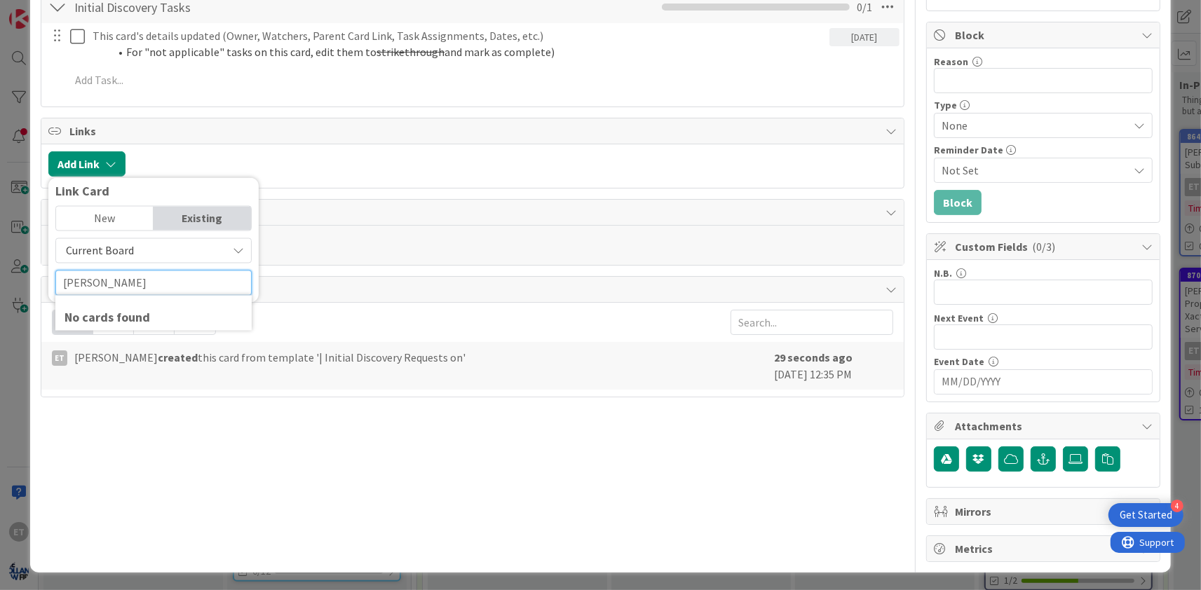
drag, startPoint x: 103, startPoint y: 279, endPoint x: 55, endPoint y: 280, distance: 48.4
click at [55, 280] on input "[PERSON_NAME]" at bounding box center [153, 283] width 196 height 25
type input "[PERSON_NAME]"
click at [183, 251] on span "Current Board" at bounding box center [141, 251] width 157 height 20
click at [121, 310] on span "All Boards" at bounding box center [160, 309] width 195 height 21
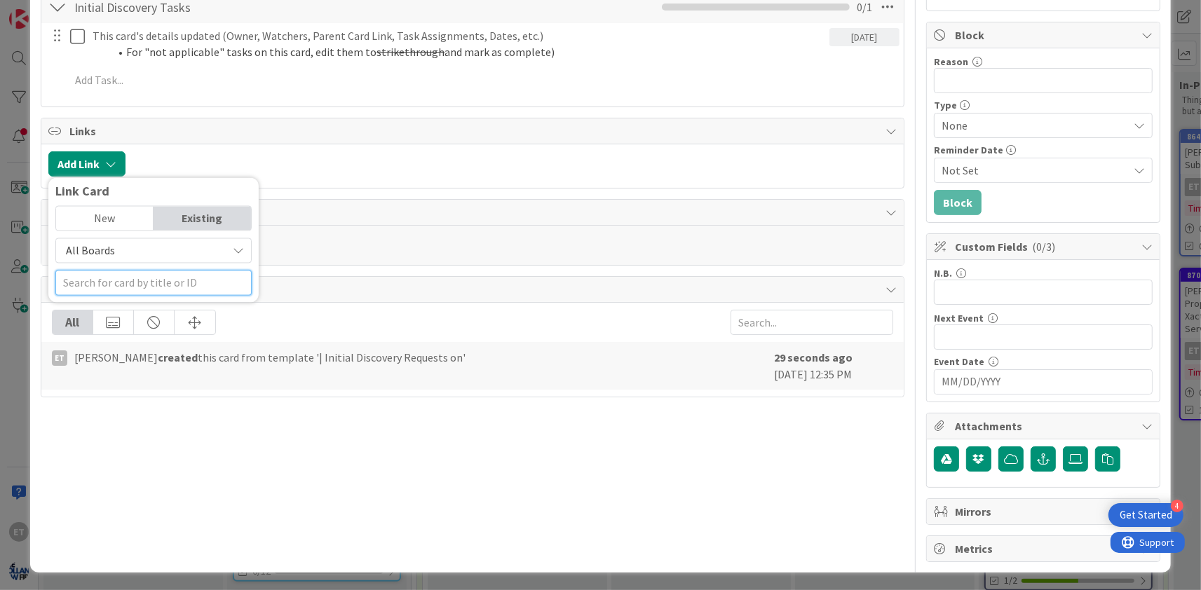
click at [111, 280] on input "text" at bounding box center [153, 283] width 196 height 25
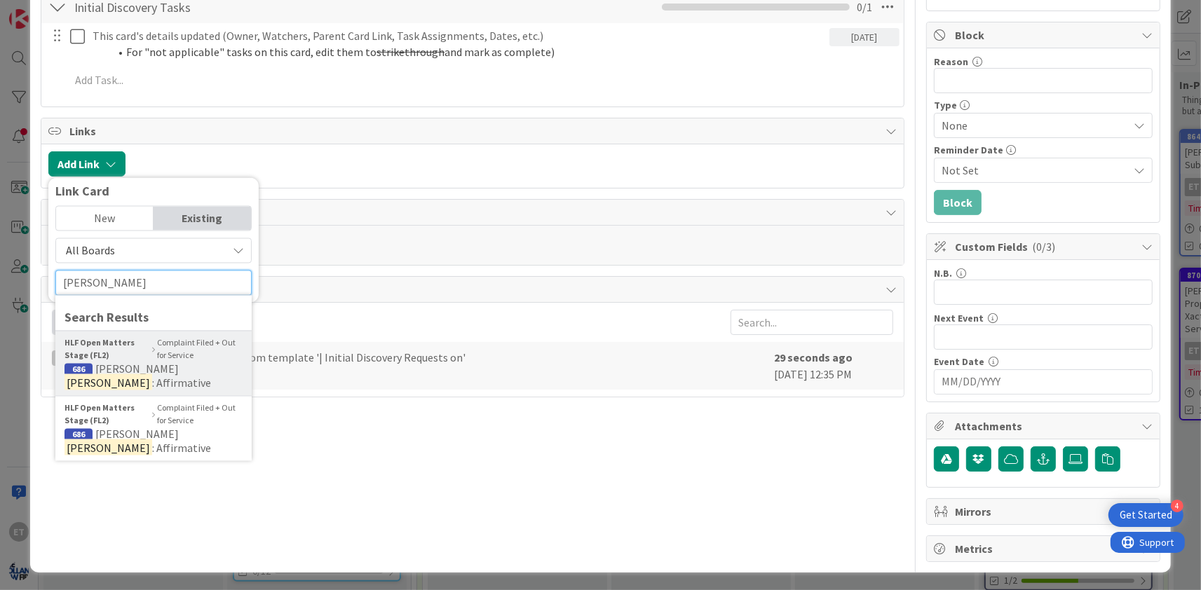
type input "[PERSON_NAME]"
click at [174, 376] on span ": Affirmative" at bounding box center [181, 383] width 59 height 14
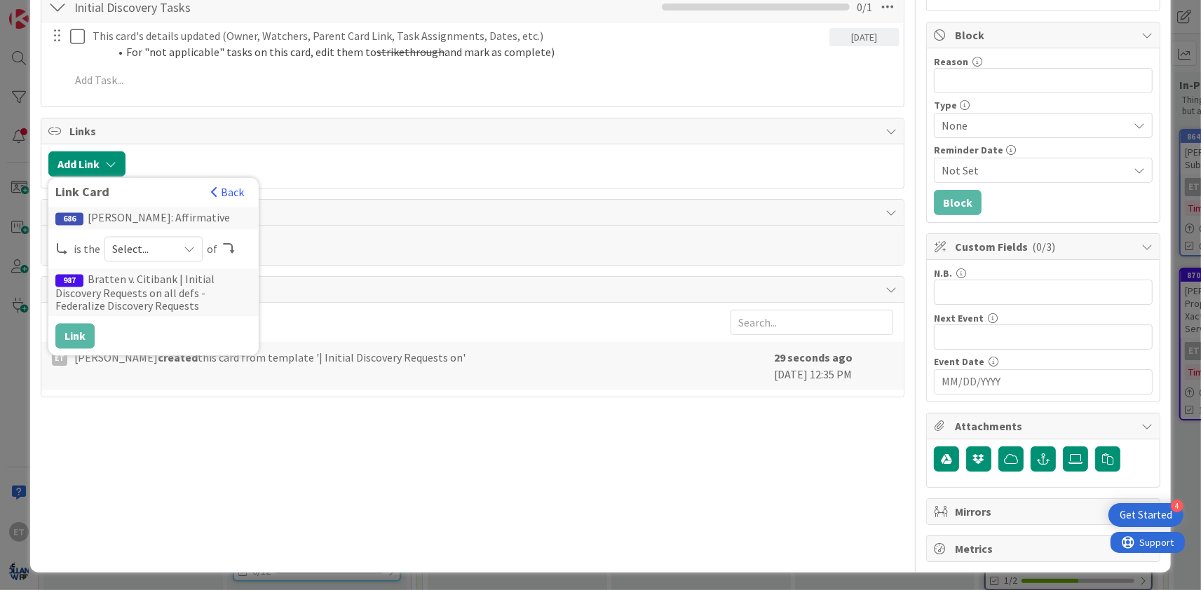
click at [146, 250] on span "Select..." at bounding box center [141, 250] width 59 height 20
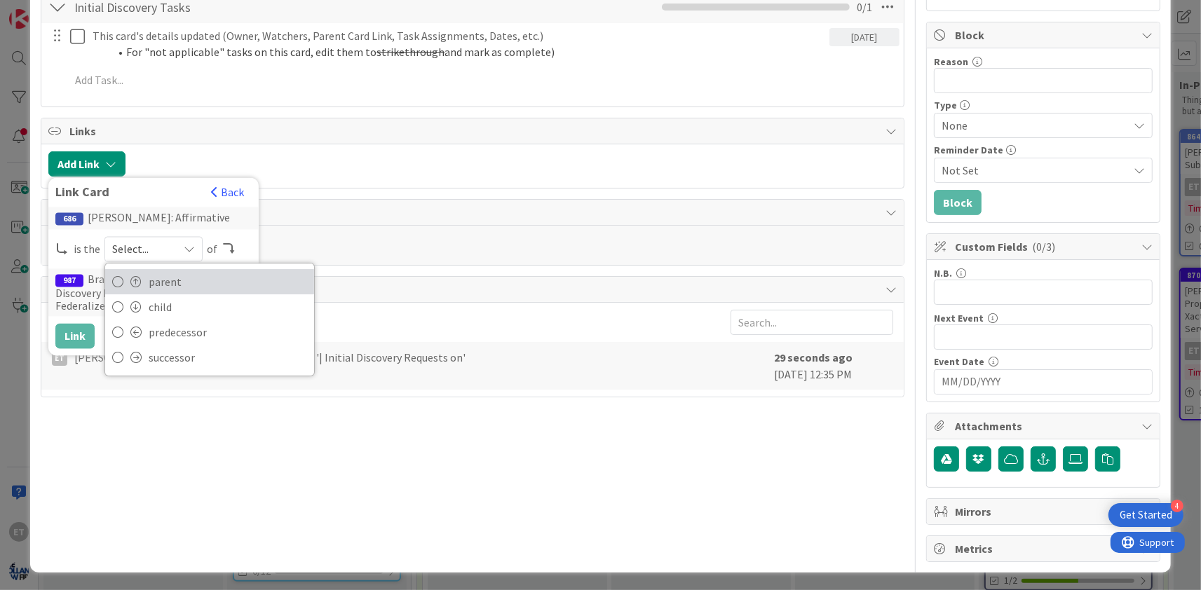
click at [144, 283] on link "parent" at bounding box center [209, 282] width 209 height 25
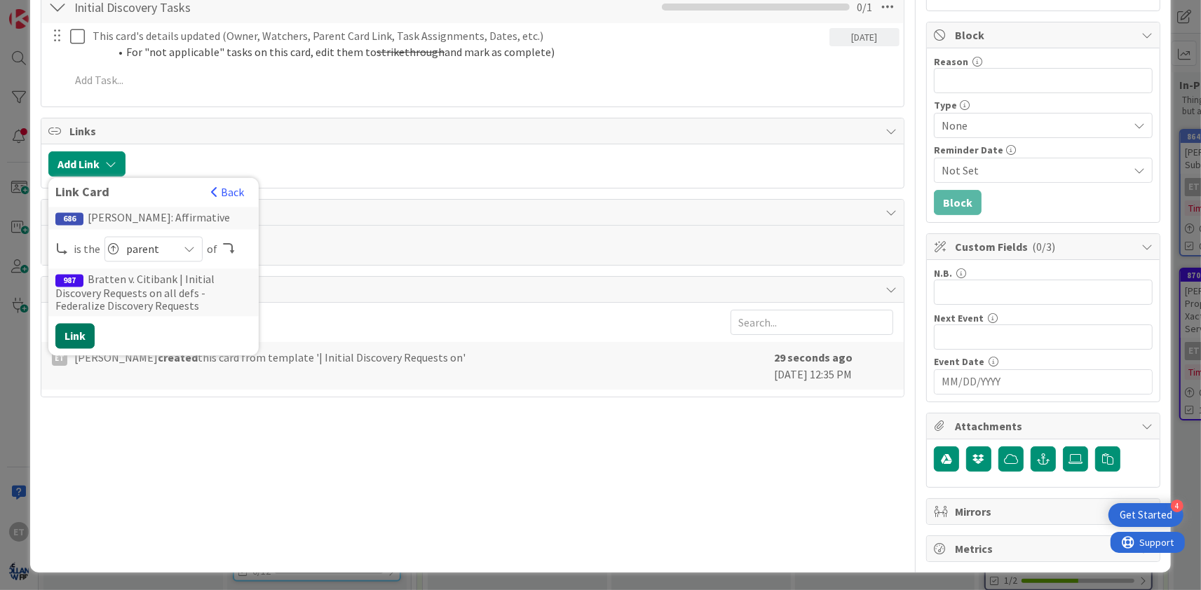
click at [77, 332] on button "Link" at bounding box center [74, 336] width 39 height 25
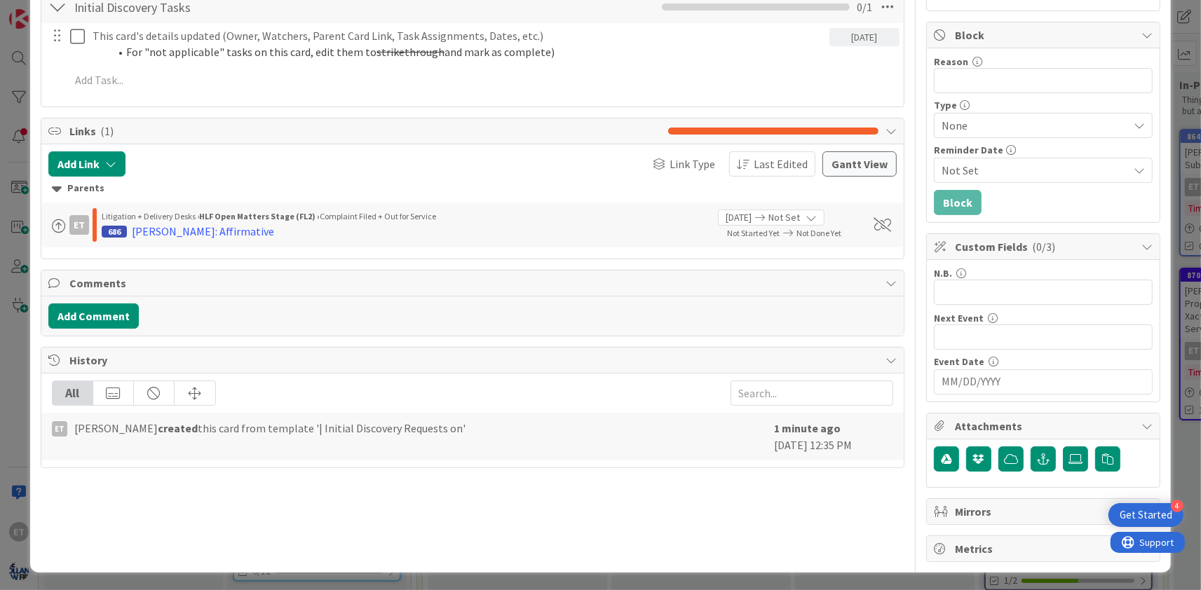
scroll to position [0, 0]
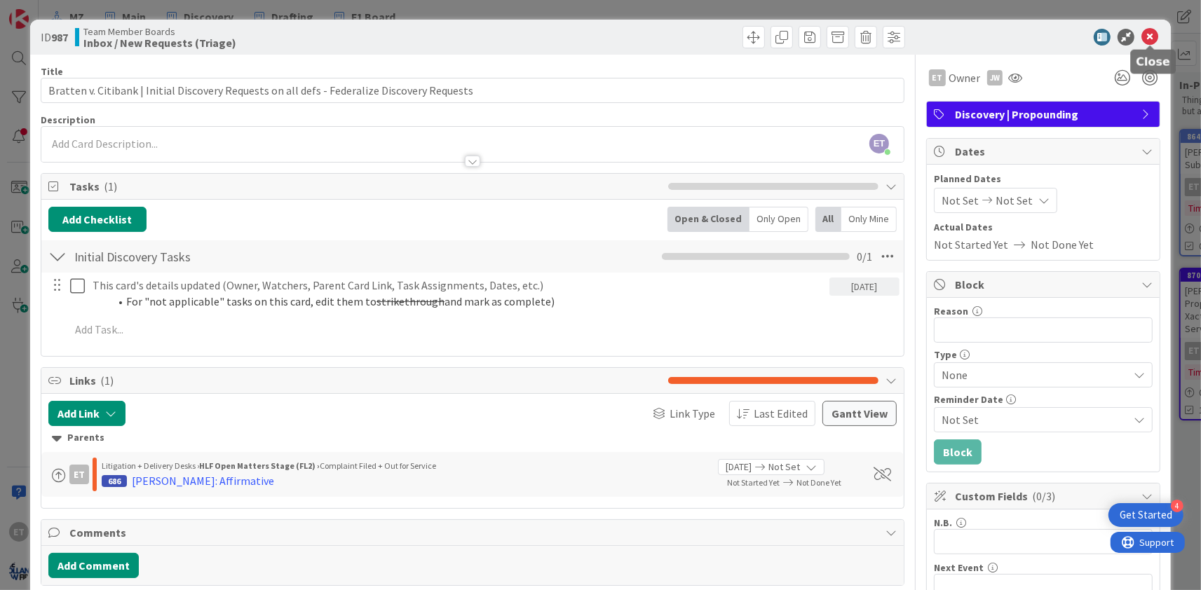
click at [1153, 36] on icon at bounding box center [1149, 37] width 17 height 17
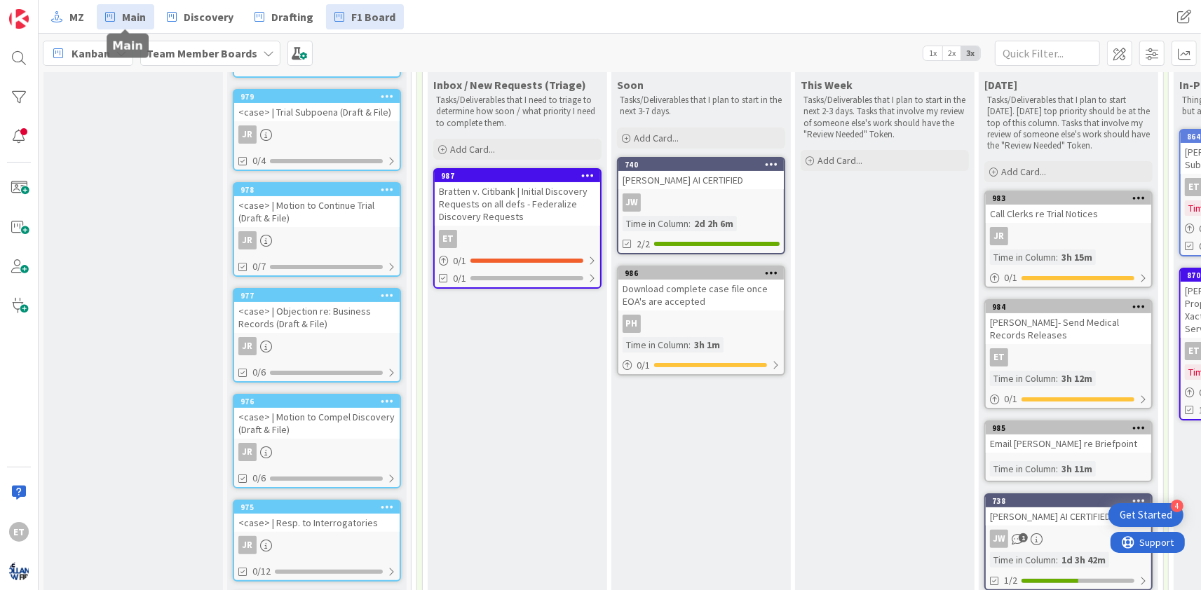
click at [126, 14] on span "Main" at bounding box center [134, 16] width 24 height 17
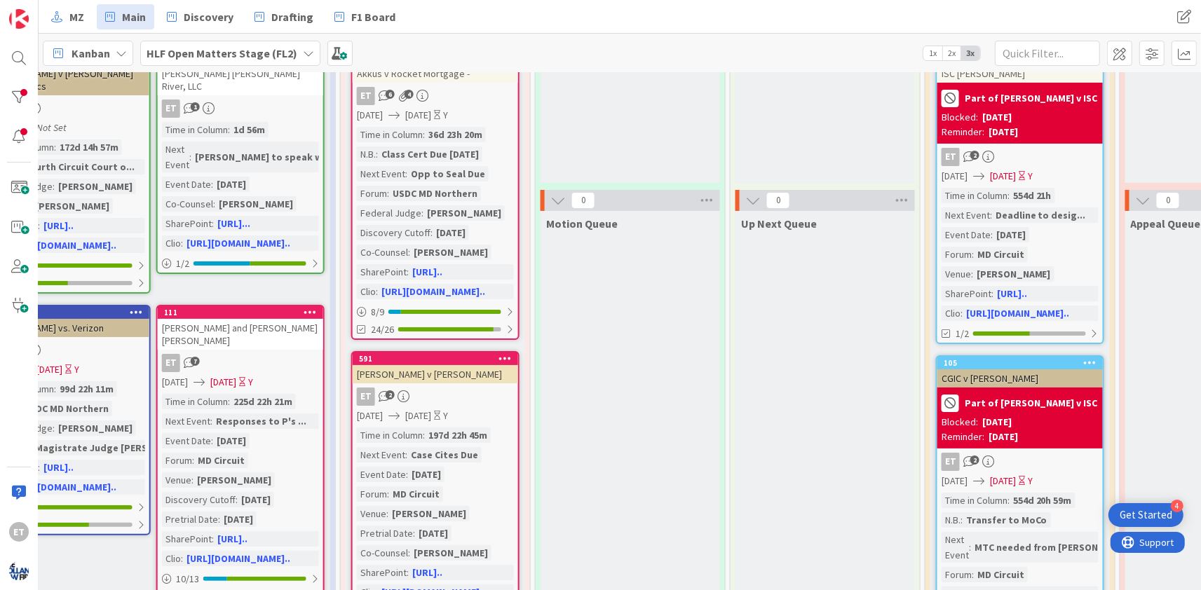
scroll to position [170, 1404]
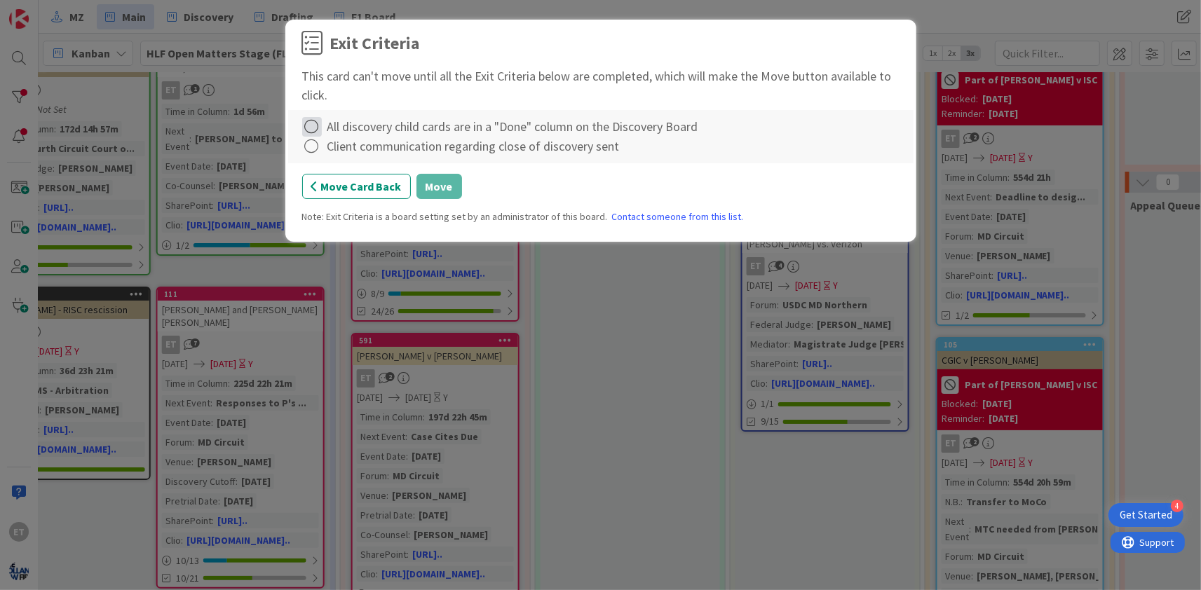
click at [313, 128] on icon at bounding box center [312, 127] width 20 height 20
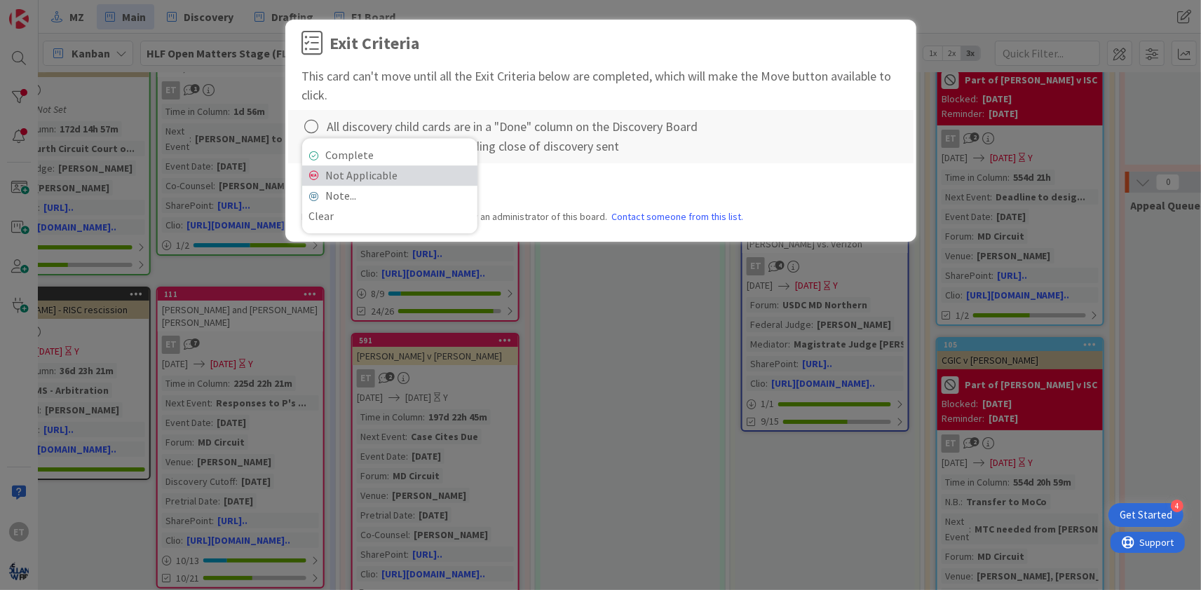
click at [332, 177] on link "Not Applicable" at bounding box center [389, 175] width 175 height 20
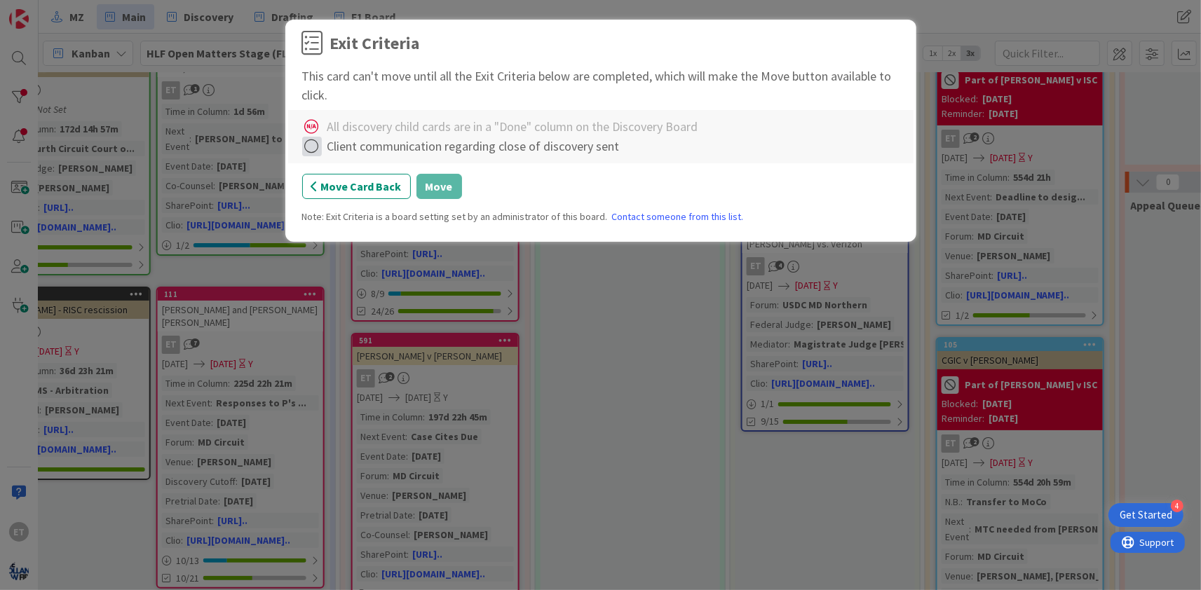
click at [313, 148] on icon at bounding box center [312, 147] width 20 height 20
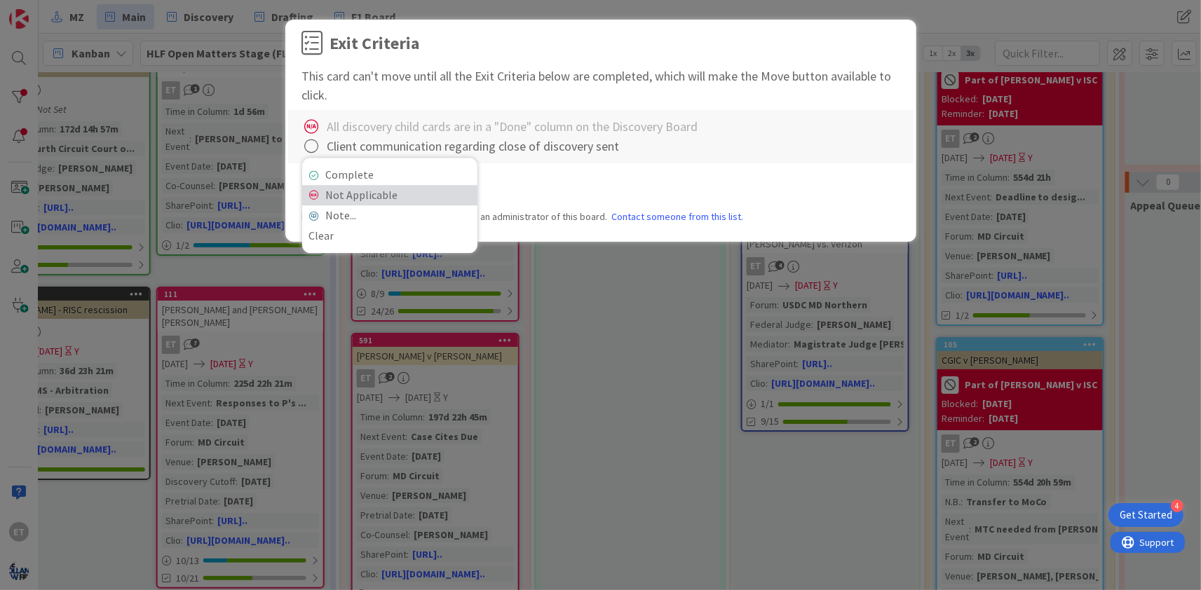
click at [337, 190] on link "Not Applicable" at bounding box center [389, 195] width 175 height 20
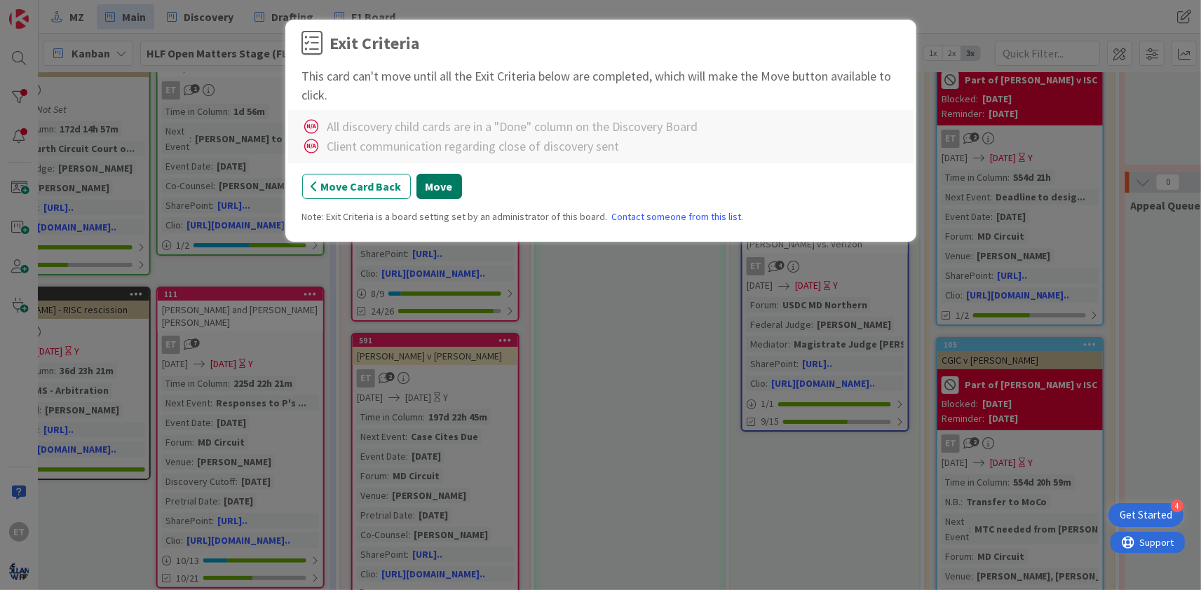
click at [429, 189] on button "Move" at bounding box center [439, 186] width 46 height 25
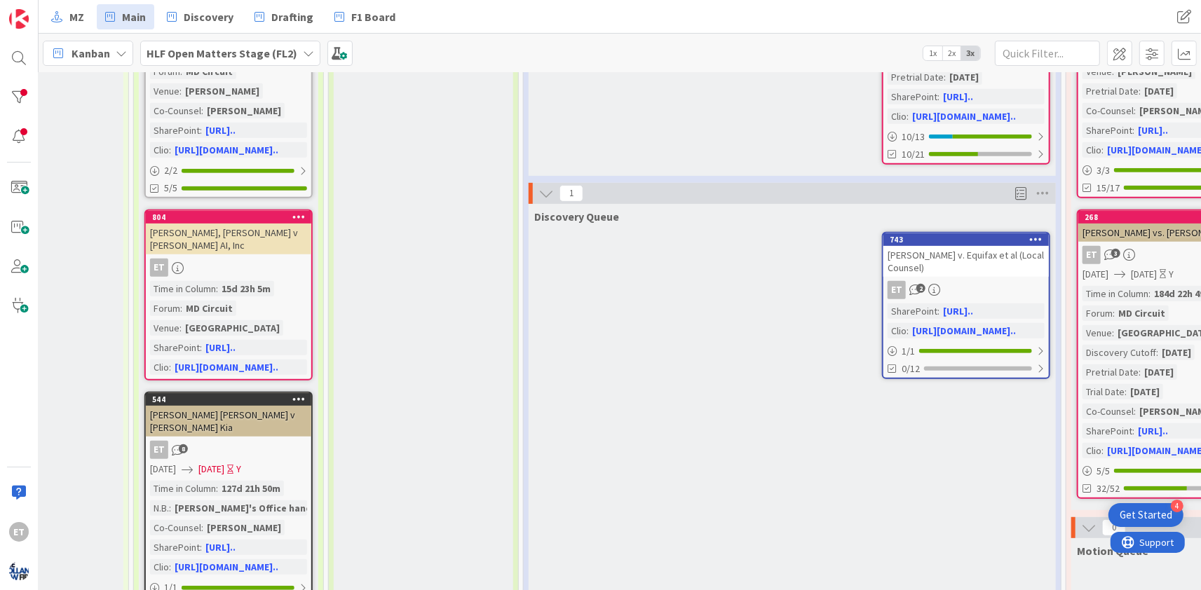
scroll to position [876, 678]
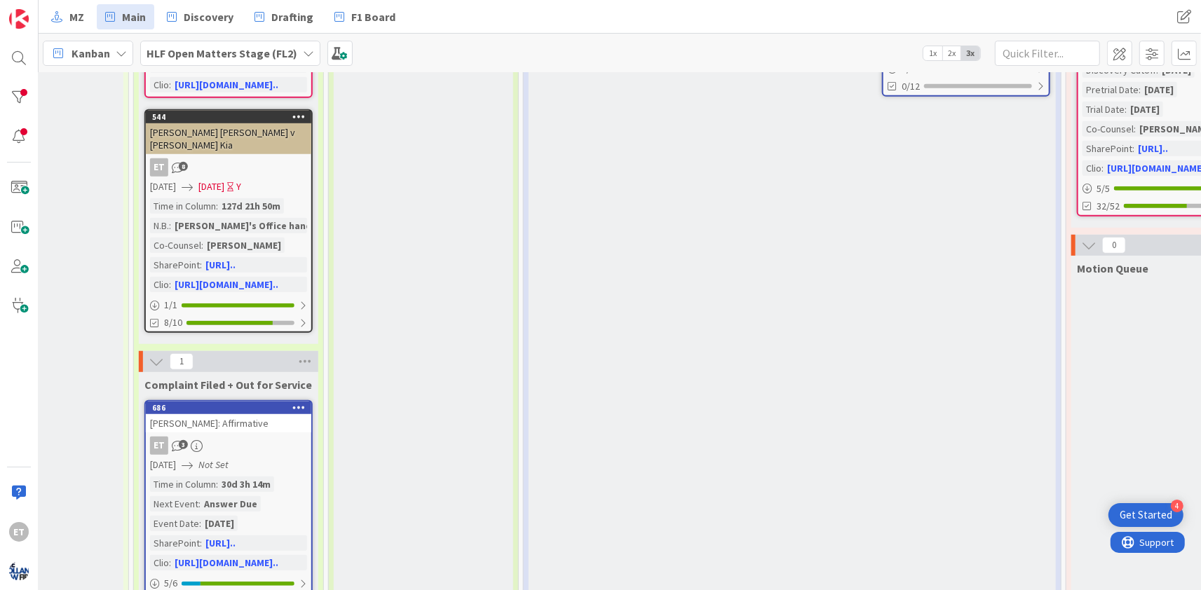
click at [266, 437] on div "ET 3" at bounding box center [228, 446] width 165 height 18
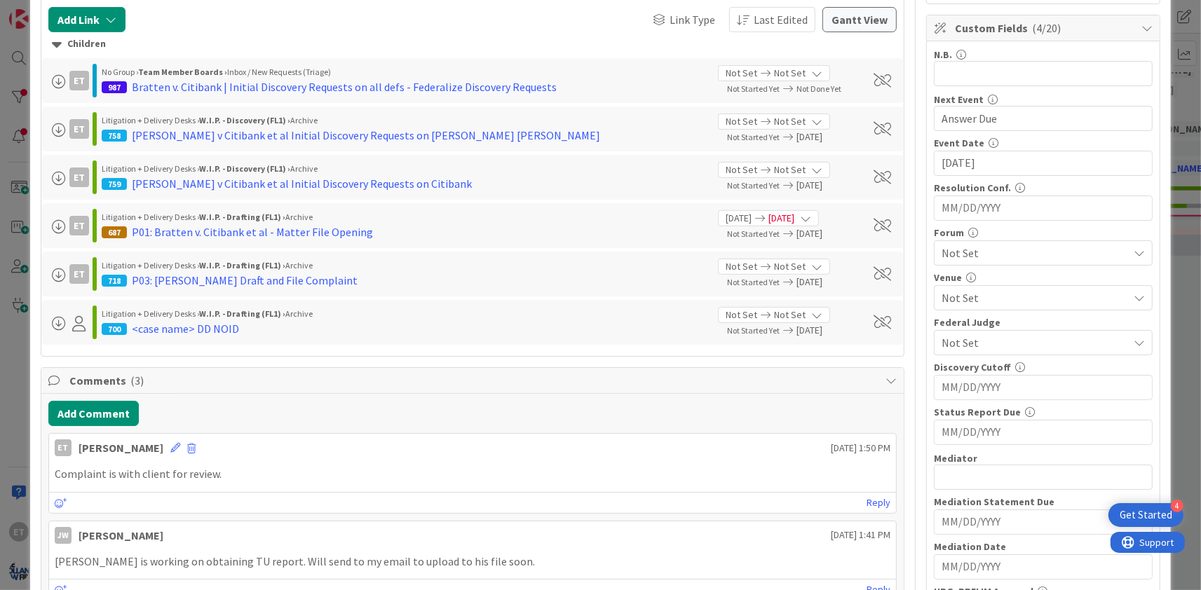
scroll to position [678, 0]
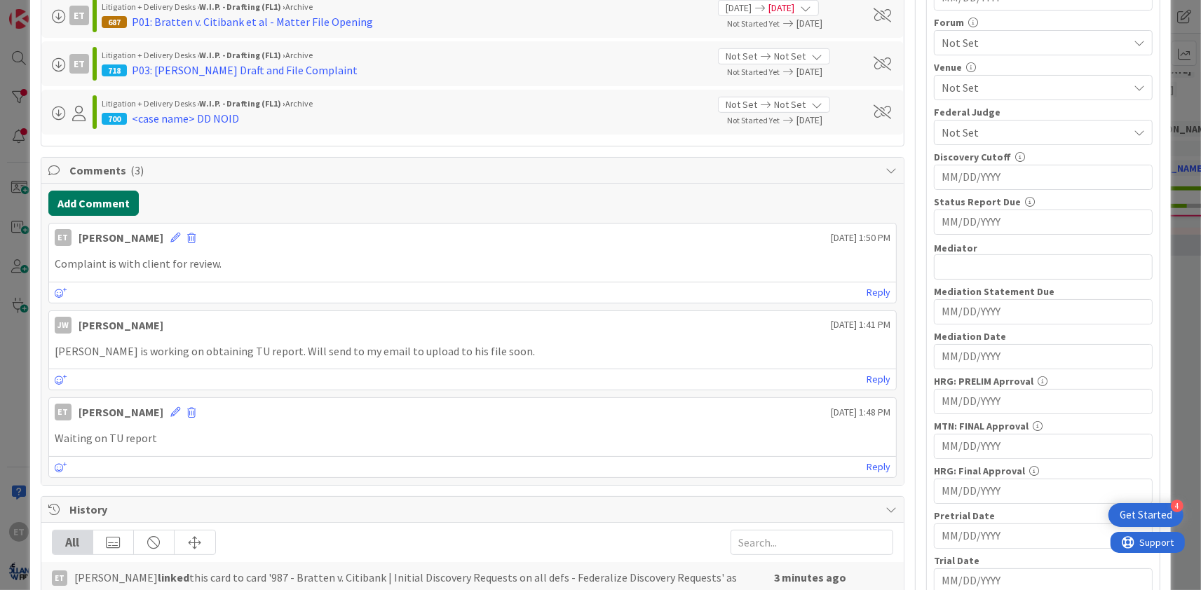
click at [93, 200] on button "Add Comment" at bounding box center [93, 203] width 90 height 25
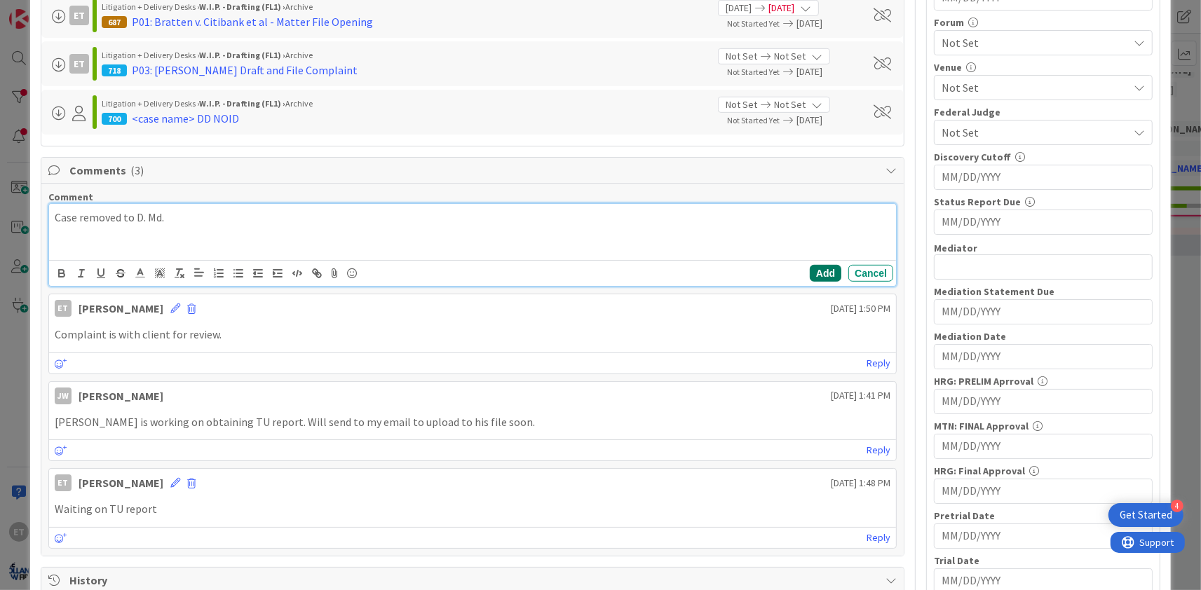
click at [831, 274] on button "Add" at bounding box center [826, 273] width 32 height 17
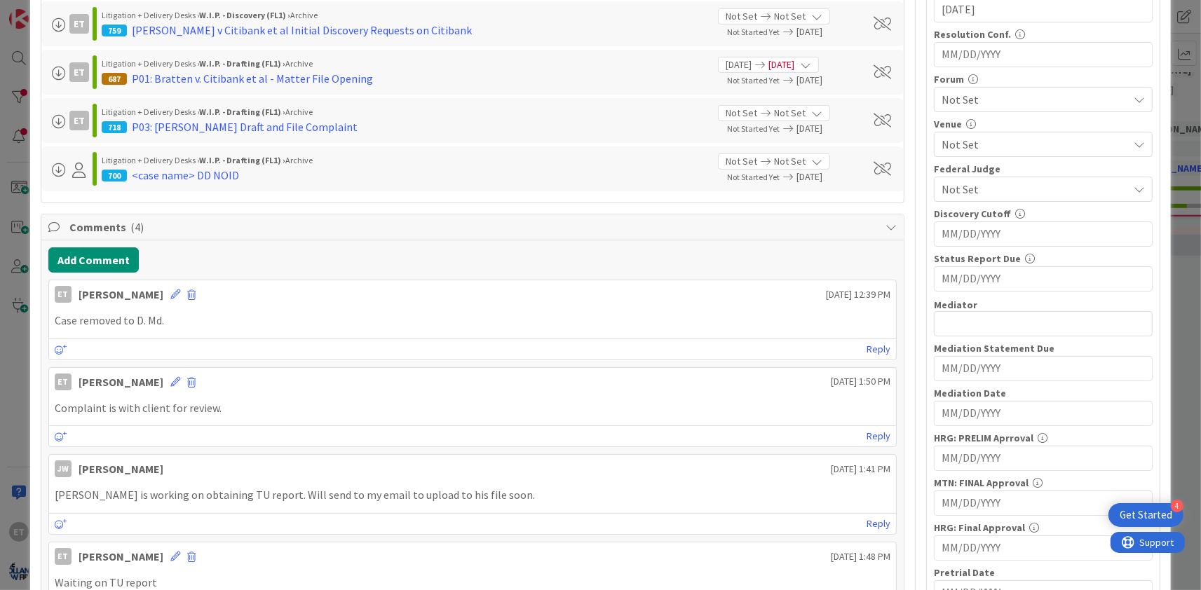
scroll to position [594, 0]
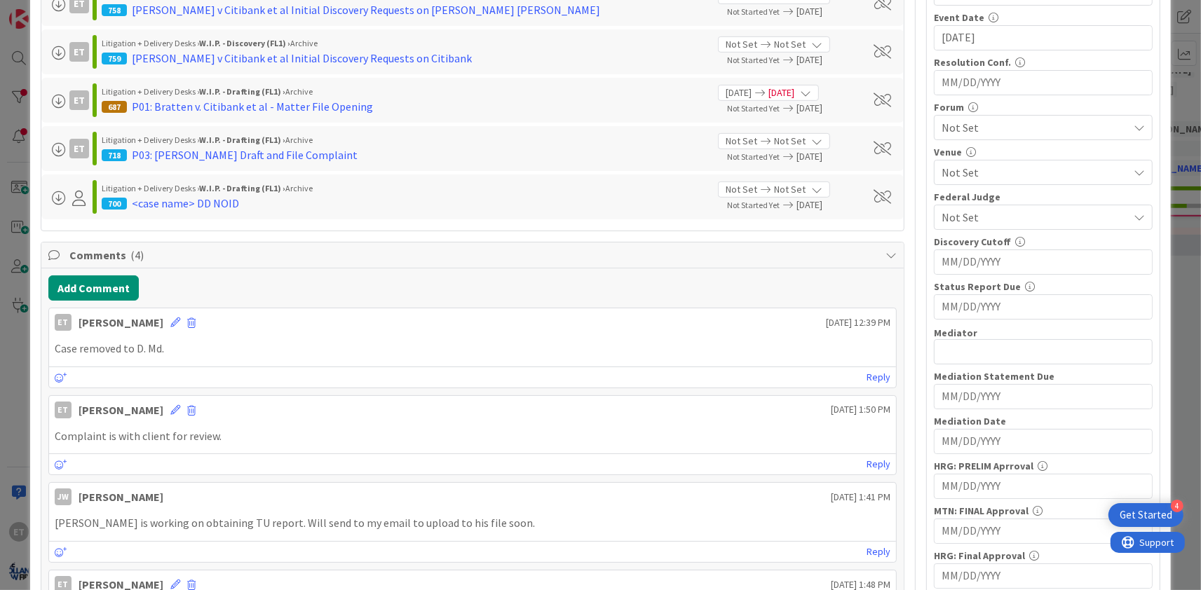
click at [1002, 219] on span "Not Set" at bounding box center [1030, 217] width 179 height 20
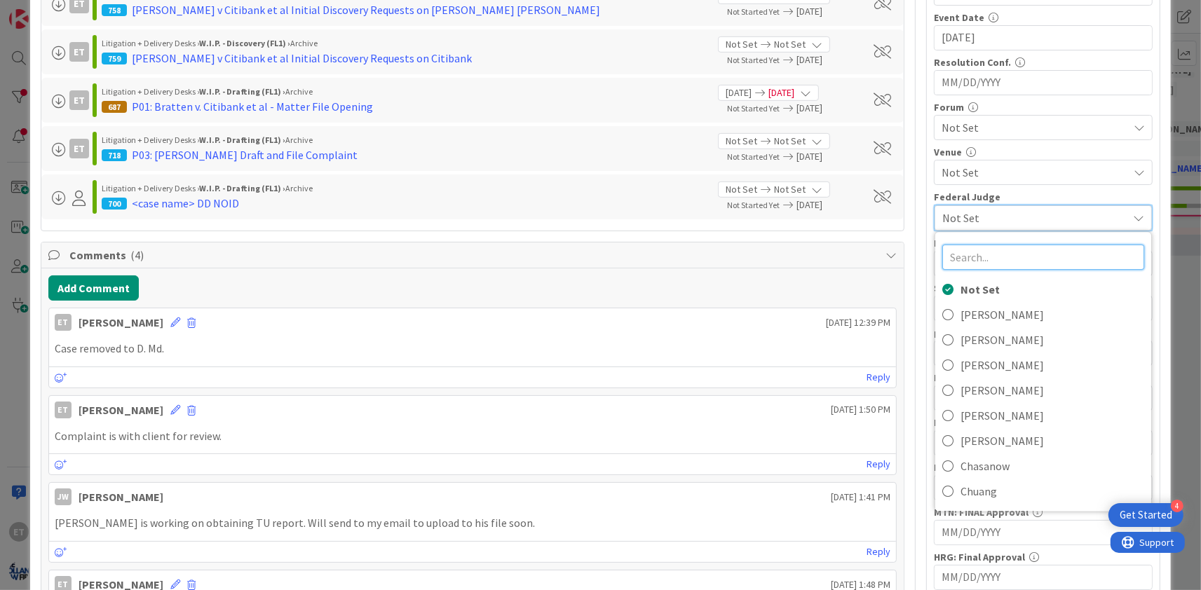
click at [994, 252] on input "text" at bounding box center [1043, 257] width 202 height 25
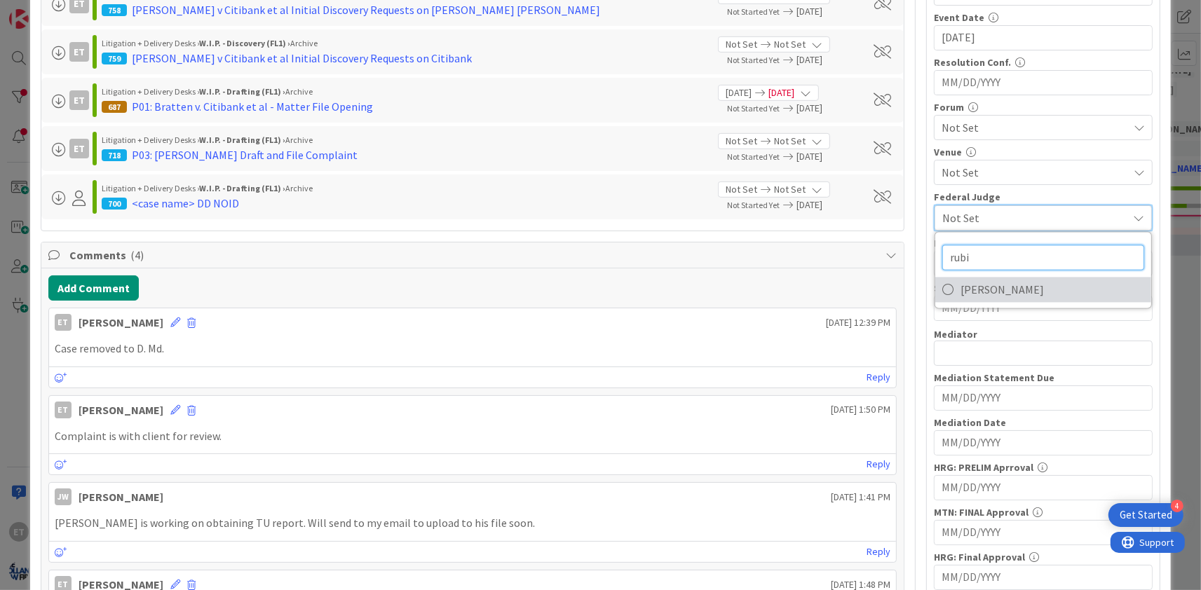
type input "rubi"
click at [947, 289] on icon at bounding box center [947, 290] width 11 height 21
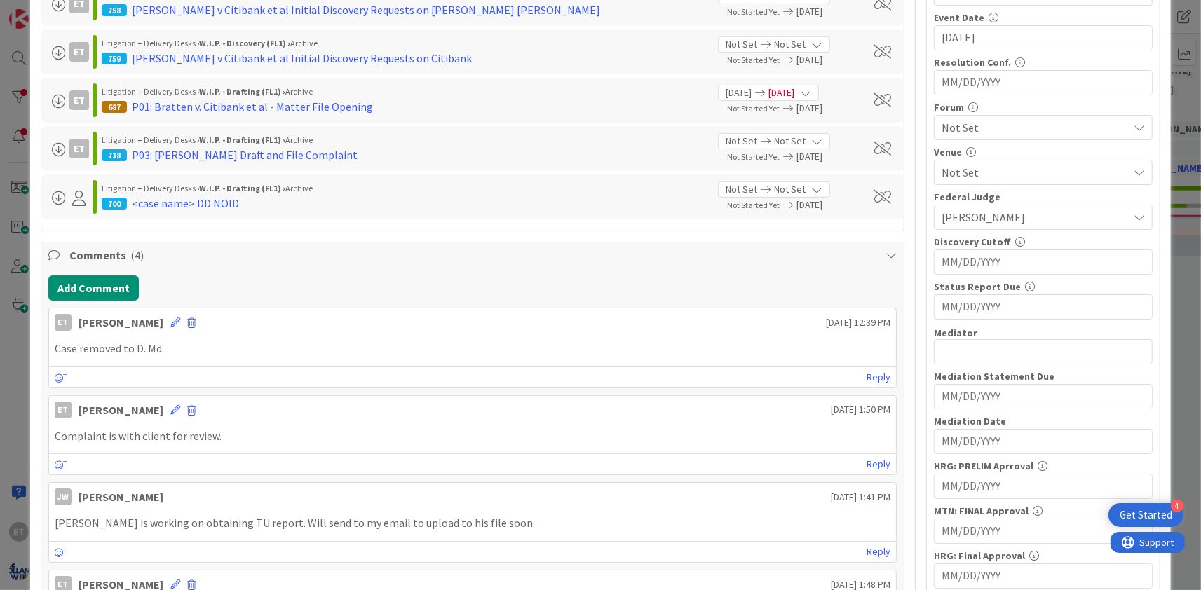
click at [975, 177] on span "Not Set" at bounding box center [1034, 172] width 186 height 17
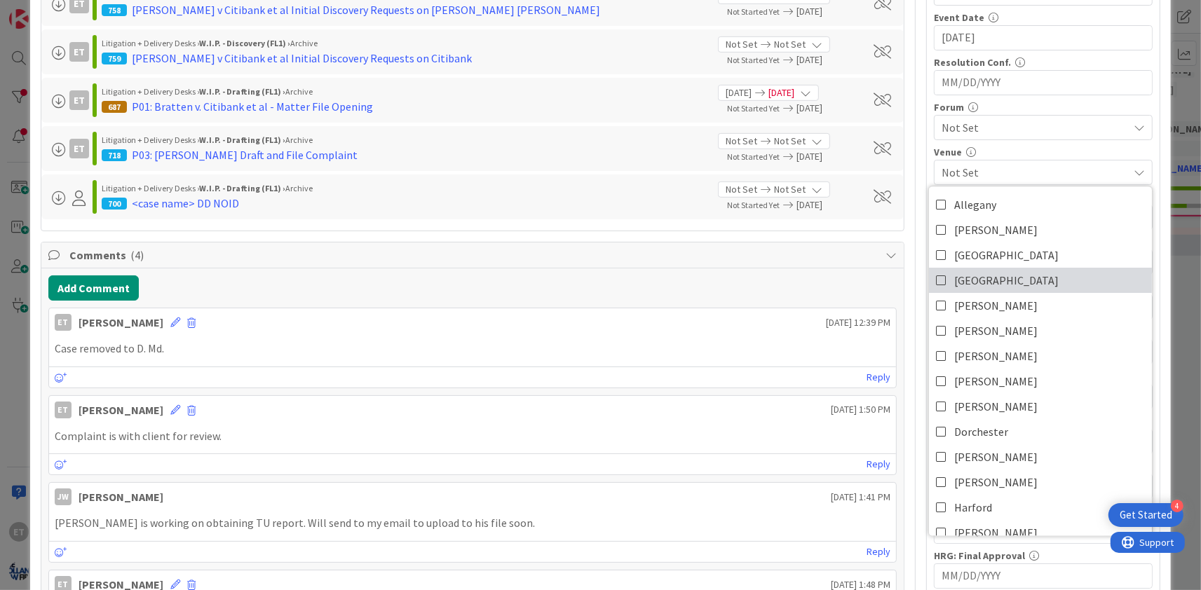
scroll to position [254, 0]
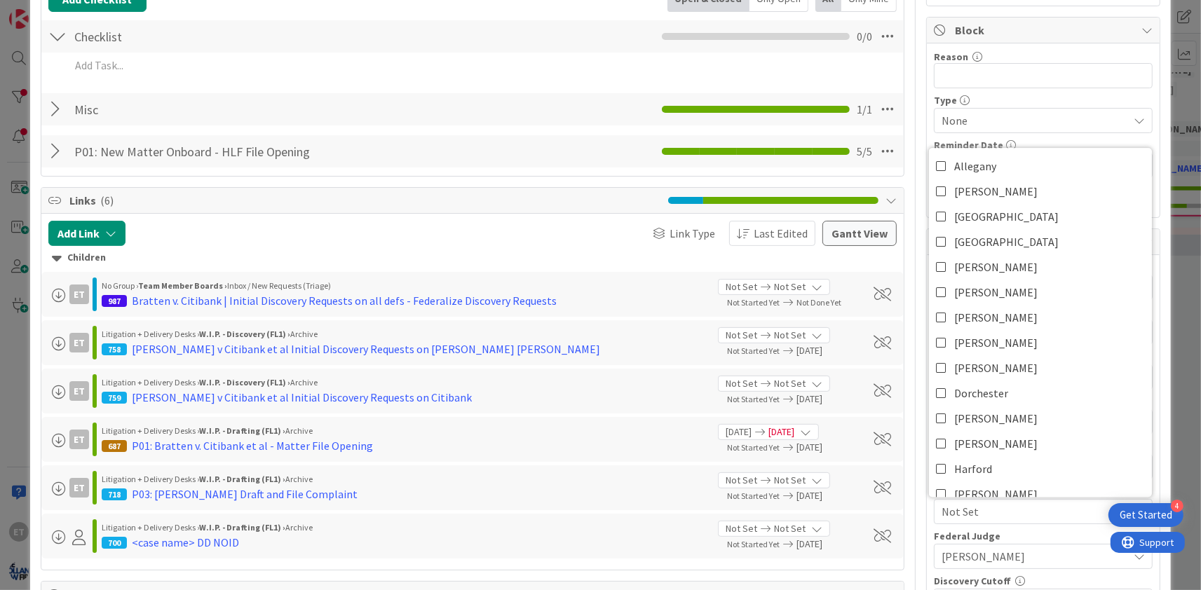
click at [1046, 137] on div "Type None Reminder Date Not Set" at bounding box center [1043, 136] width 219 height 83
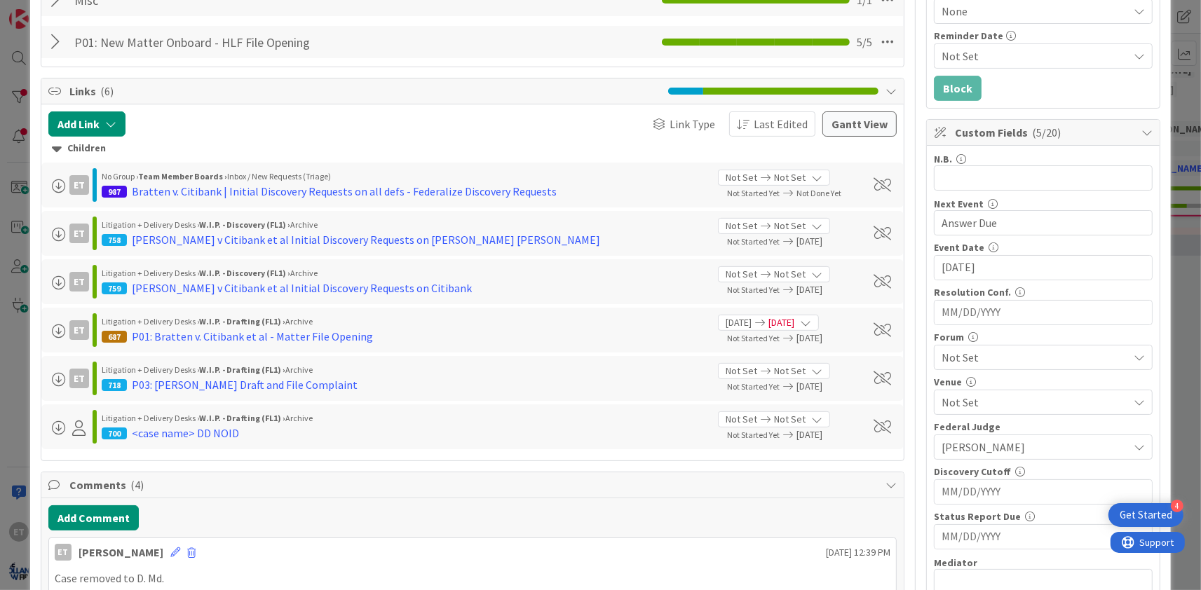
scroll to position [424, 0]
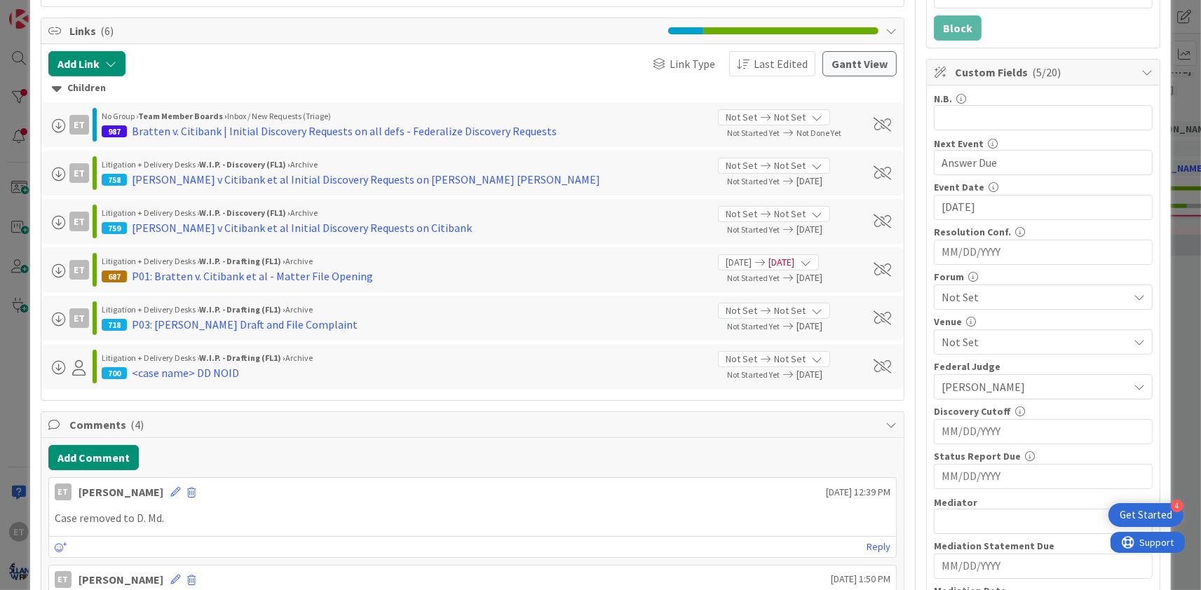
click at [1000, 299] on span "Not Set" at bounding box center [1034, 297] width 186 height 17
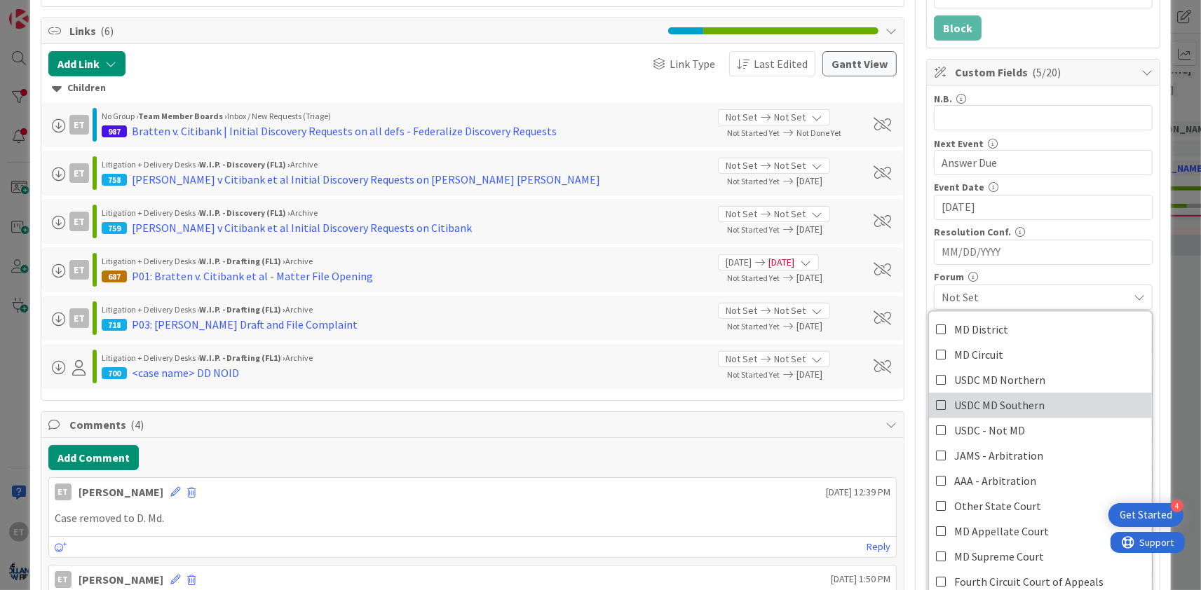
click at [950, 400] on link "USDC MD Southern" at bounding box center [1040, 405] width 223 height 25
click at [1052, 273] on div "Forum" at bounding box center [1043, 277] width 219 height 10
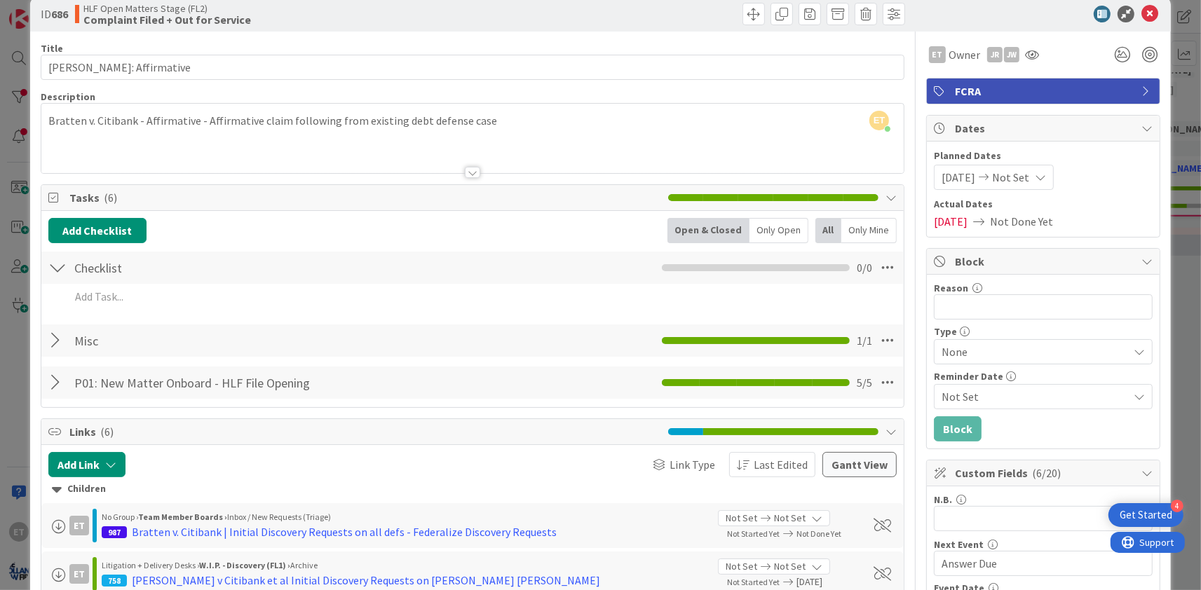
scroll to position [0, 0]
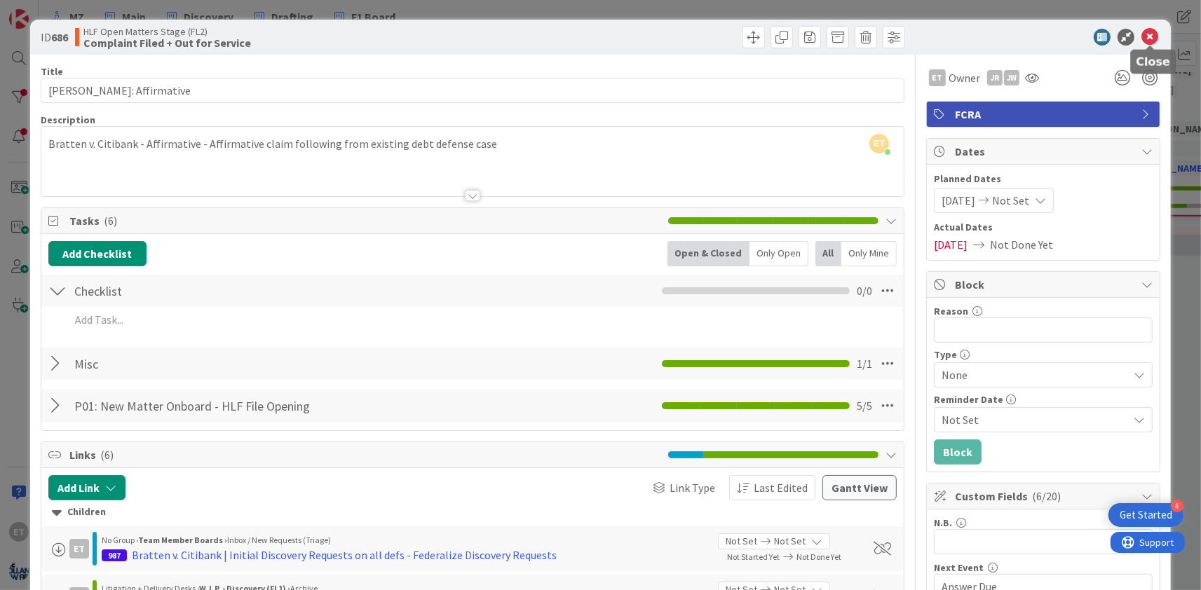
click at [1152, 35] on icon at bounding box center [1149, 37] width 17 height 17
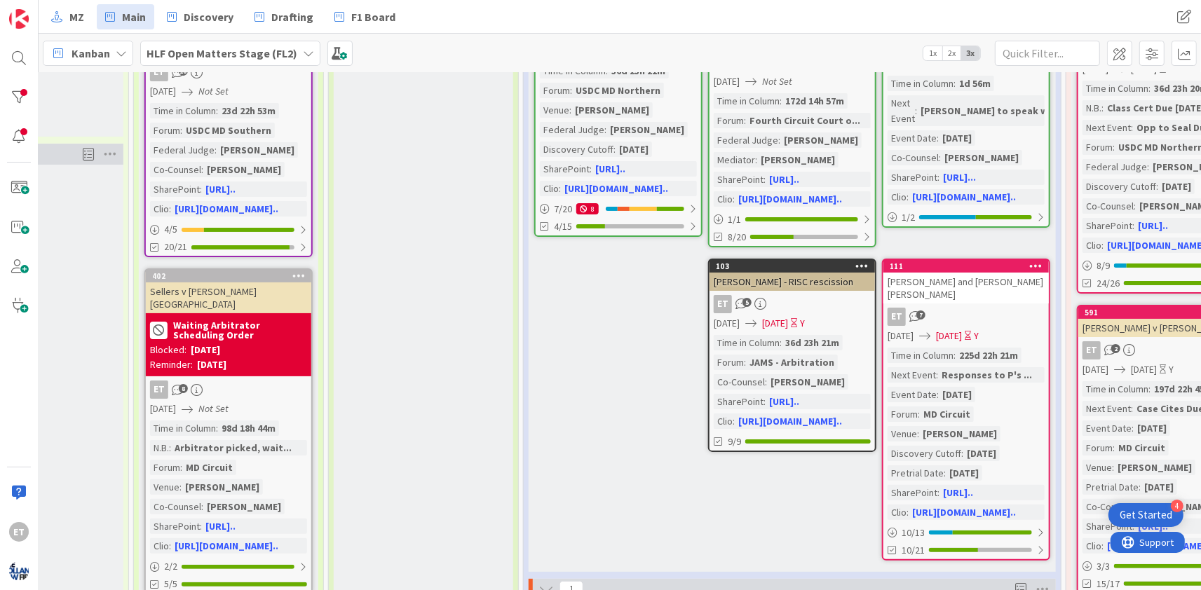
scroll to position [0, 678]
